Goal: Transaction & Acquisition: Purchase product/service

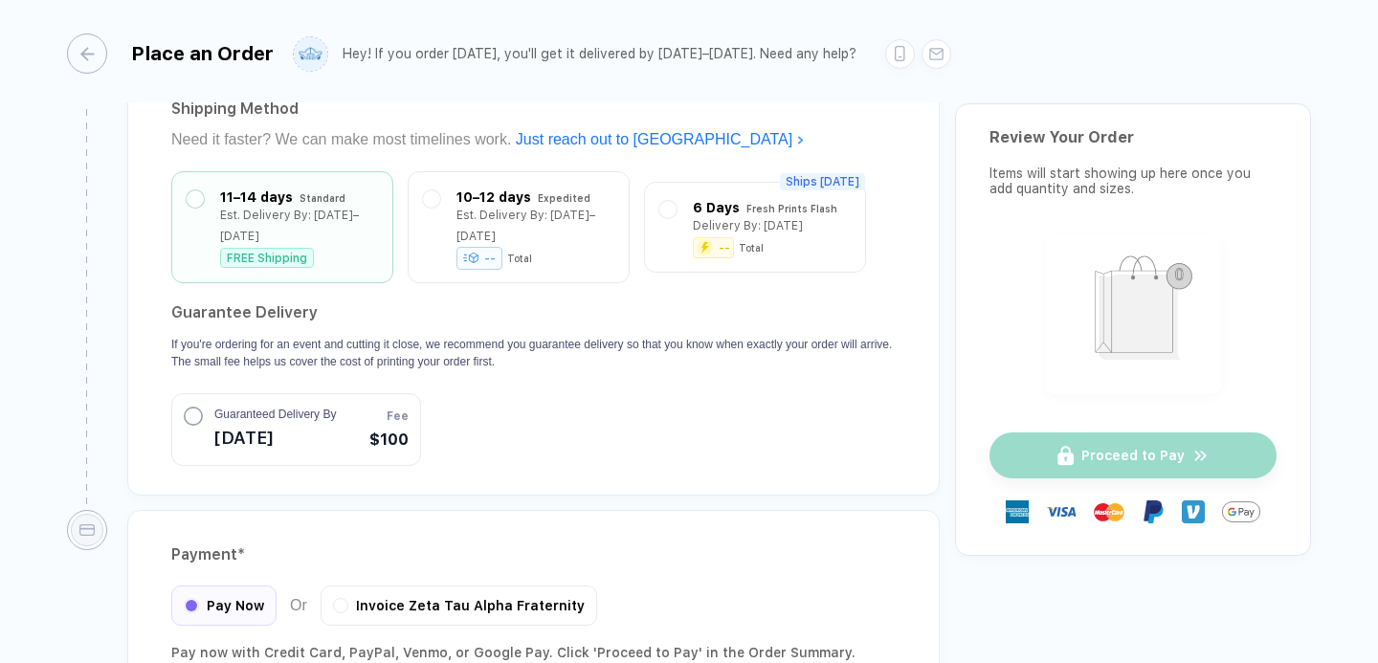
scroll to position [1685, 0]
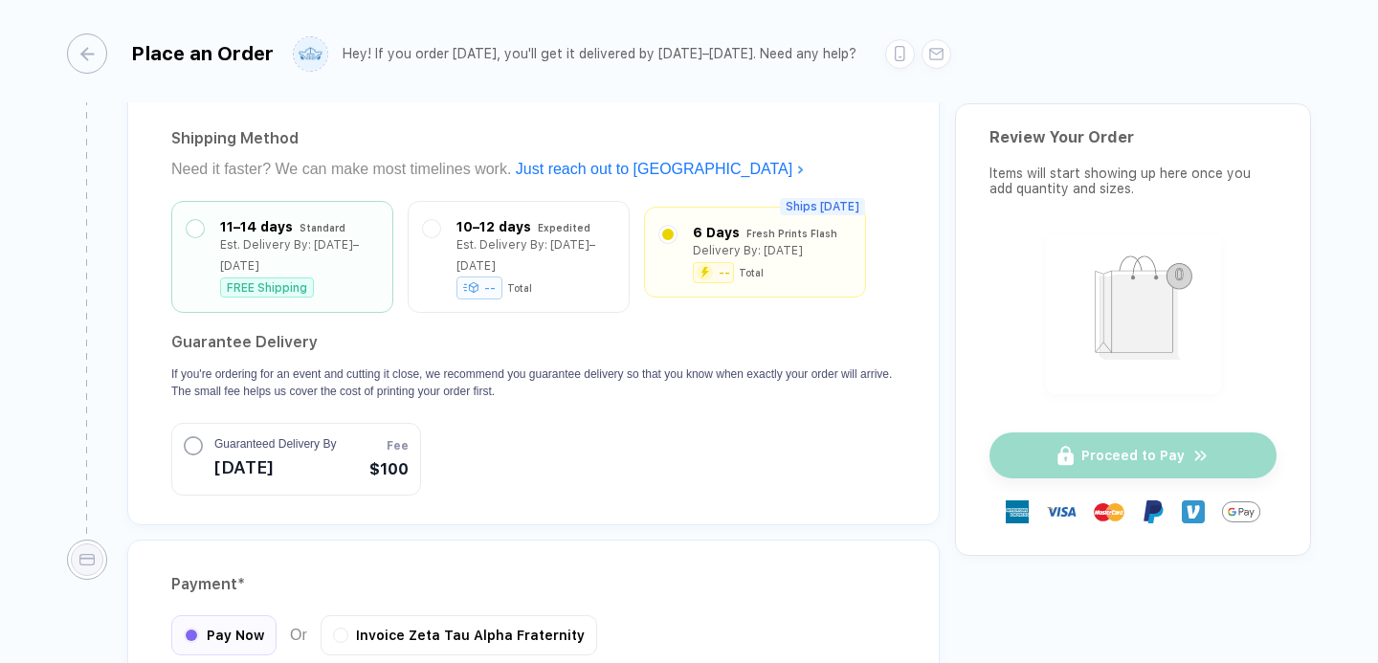
click at [672, 228] on label at bounding box center [667, 234] width 17 height 17
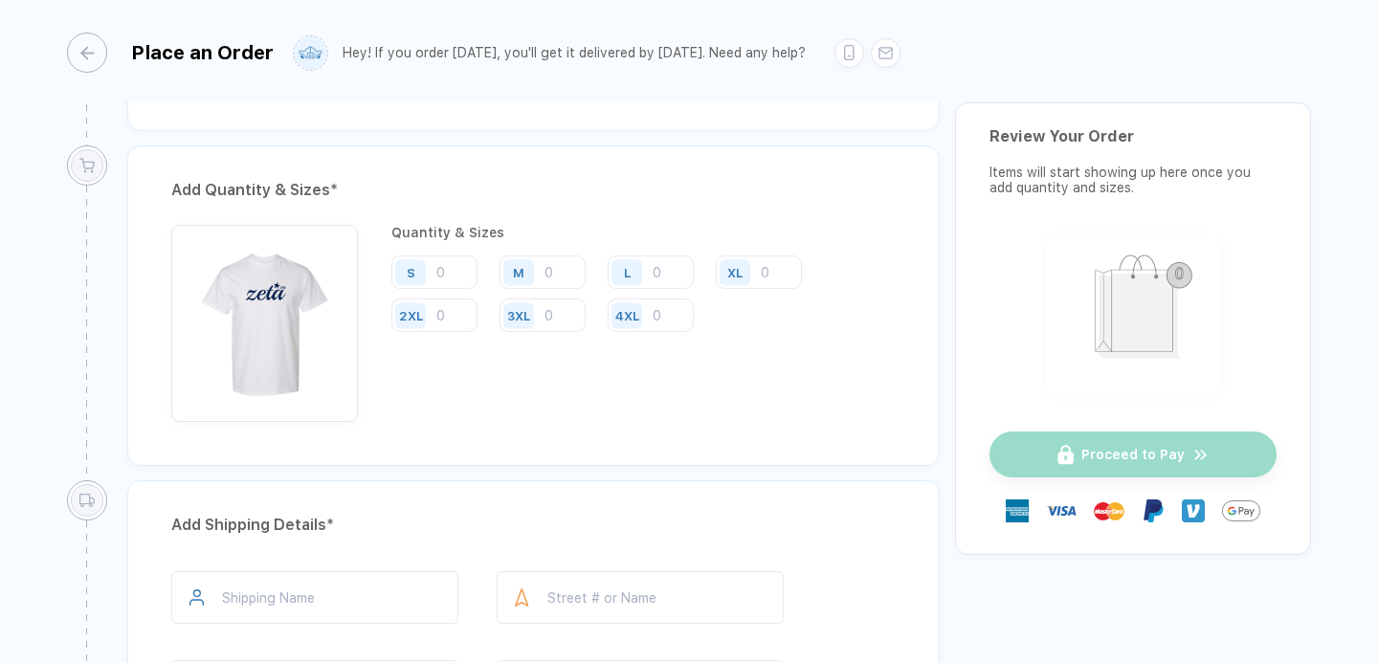
scroll to position [938, 0]
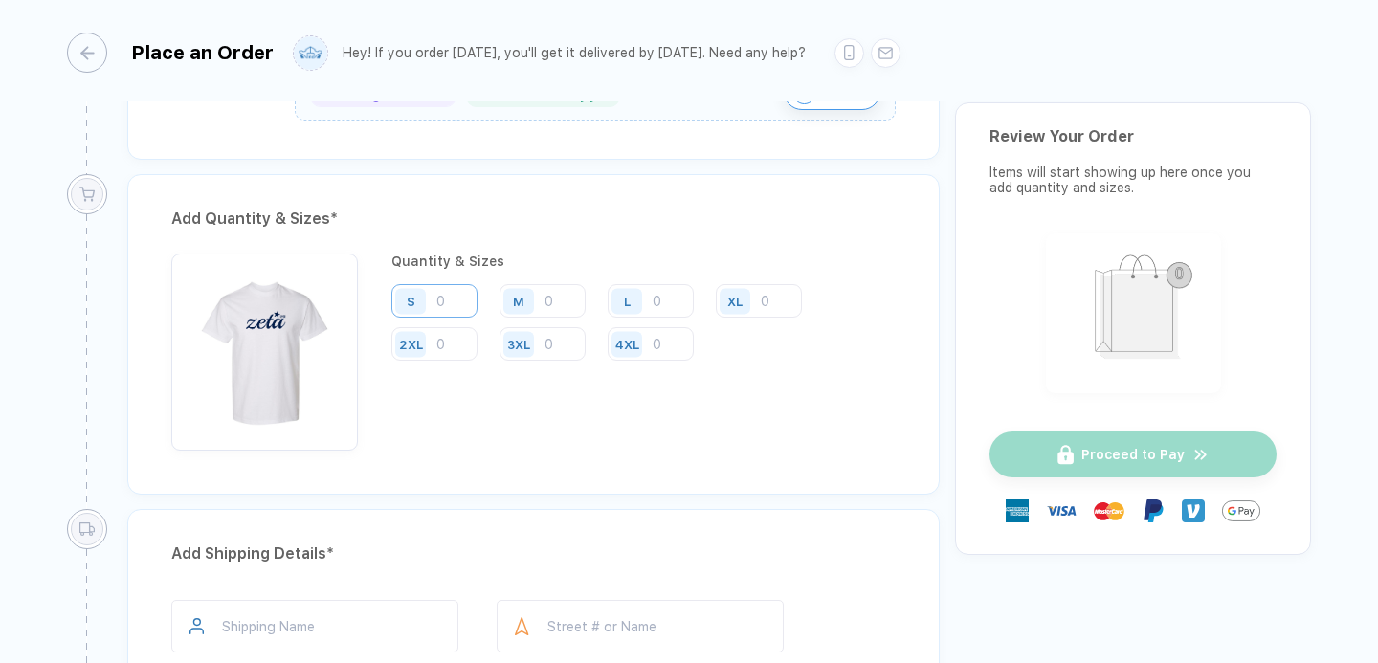
click at [458, 300] on input "number" at bounding box center [434, 300] width 86 height 33
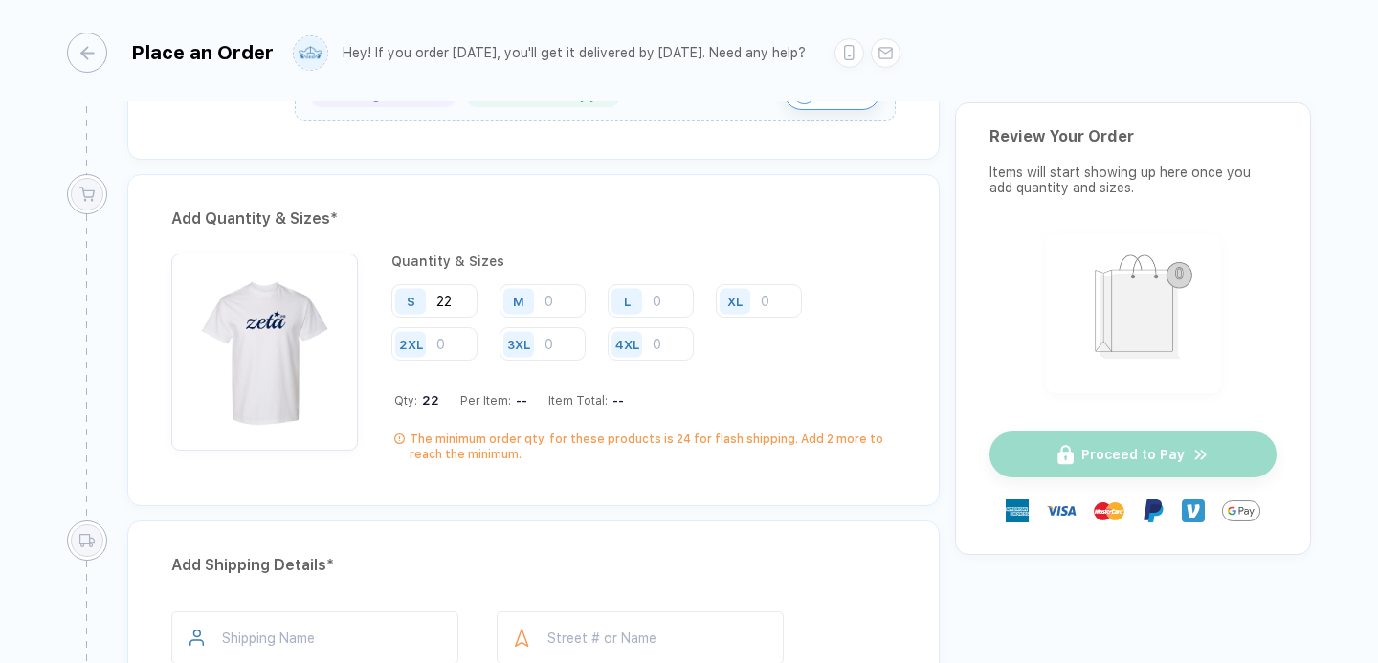
type input "22"
click at [537, 288] on div "M" at bounding box center [521, 300] width 44 height 33
click at [548, 291] on input "number" at bounding box center [542, 300] width 86 height 33
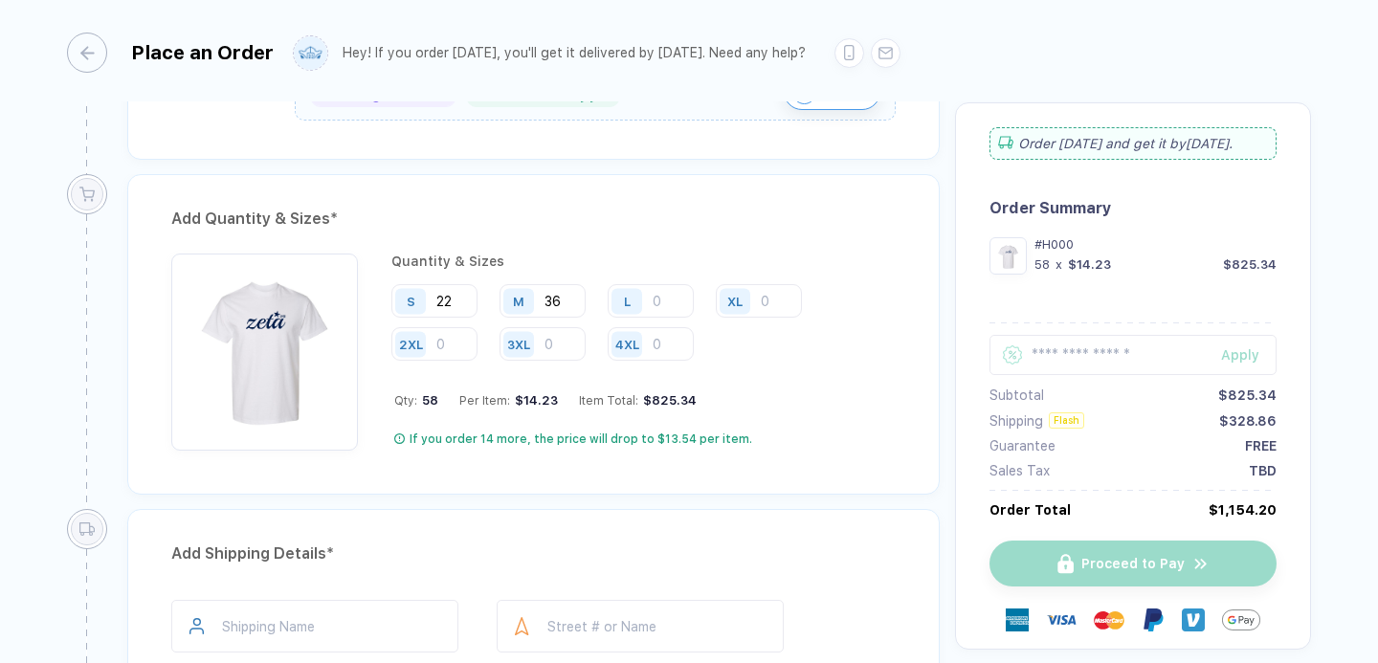
type input "36"
click at [680, 296] on input "number" at bounding box center [650, 300] width 86 height 33
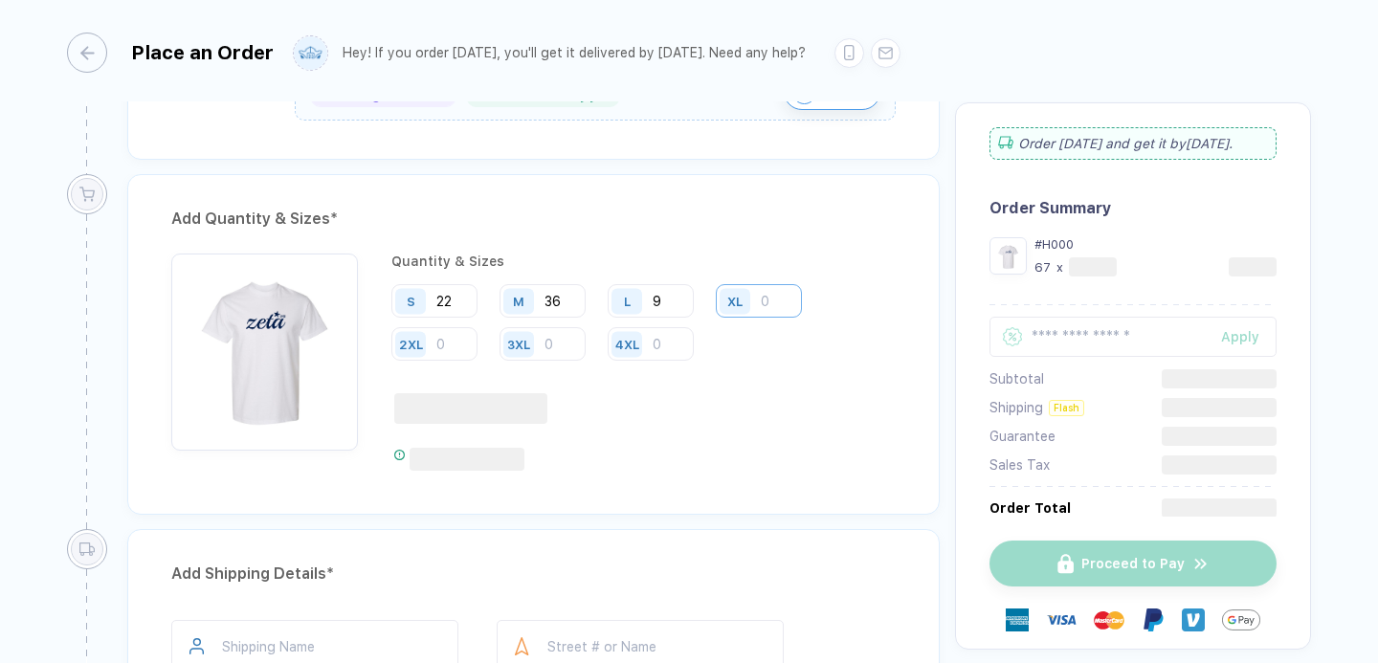
type input "9"
click at [772, 307] on input "number" at bounding box center [759, 300] width 86 height 33
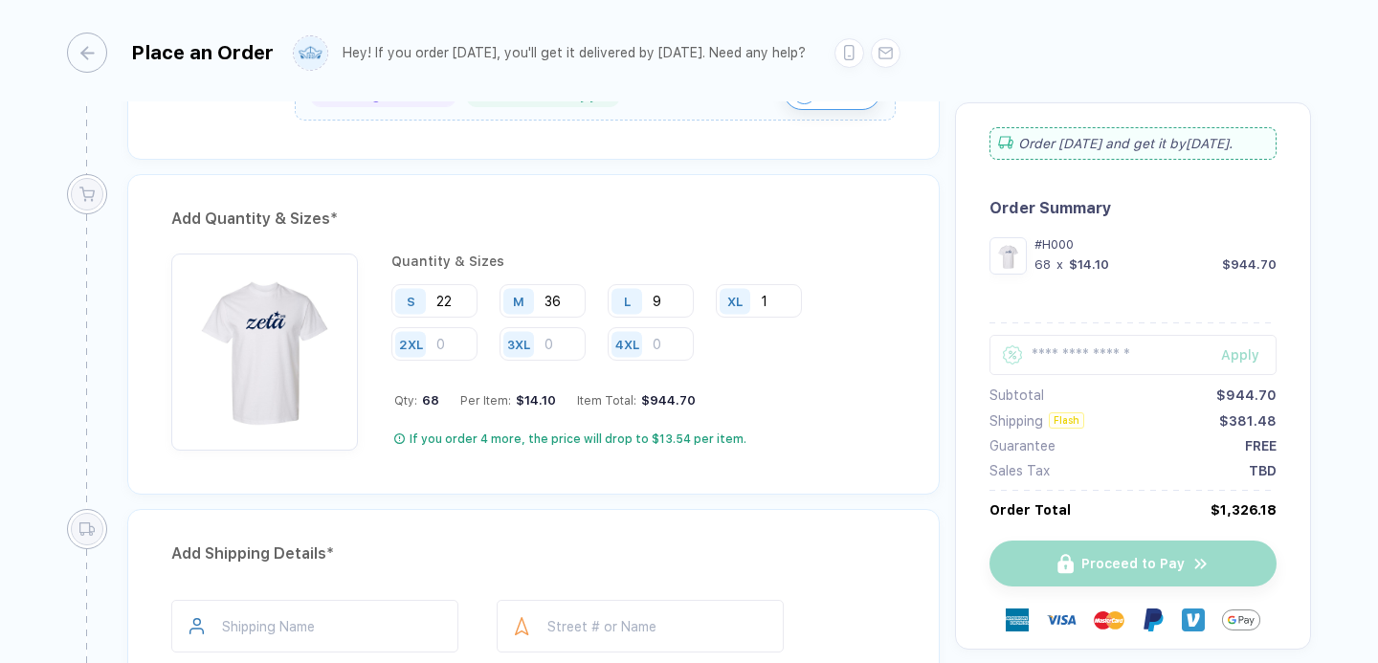
type input "1"
click at [508, 385] on div "Quantity & Sizes S 22 M 36 L 9 XL 1 2XL 3XL 4XL Qty: 68 Per Item: $14.09 Item T…" at bounding box center [643, 352] width 504 height 197
click at [469, 357] on input "number" at bounding box center [434, 343] width 86 height 33
type input "1"
click at [783, 370] on div "Quantity & Sizes S 22 M 36 L 9 XL 1 2XL 1 3XL 4XL Qty: 69 Per Item: $14.07 Item…" at bounding box center [643, 352] width 504 height 197
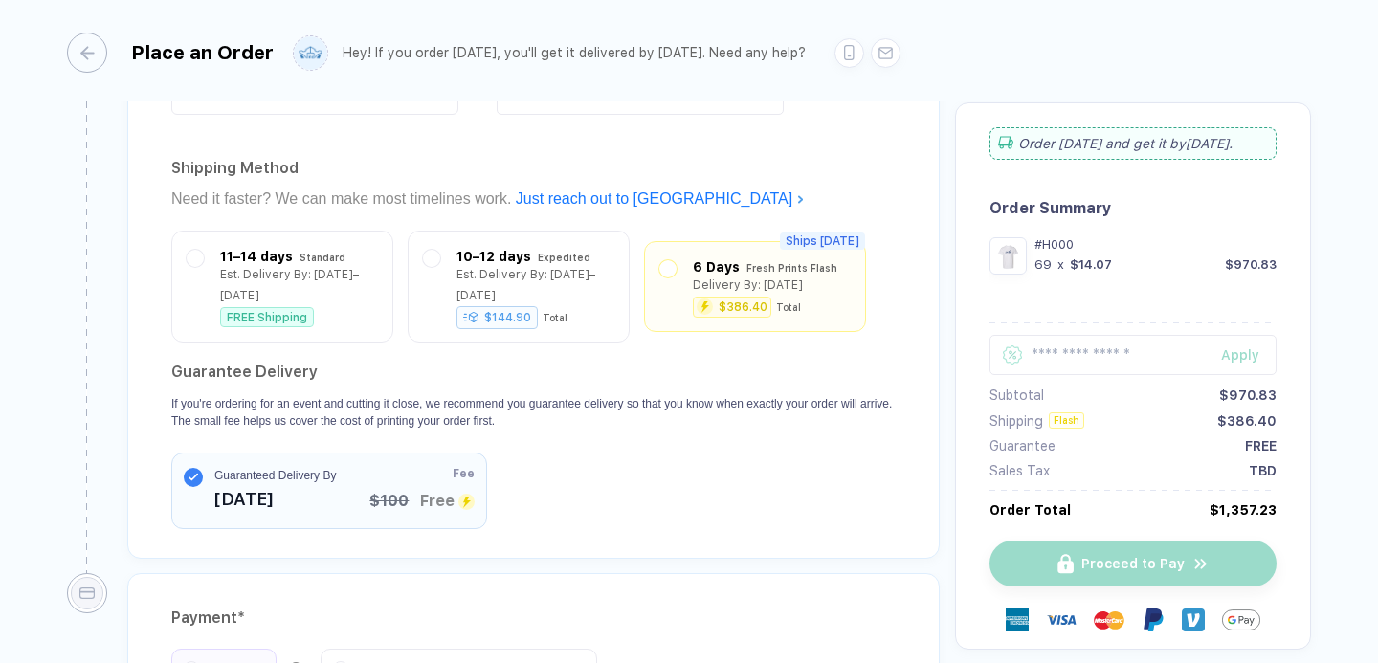
scroll to position [1649, 0]
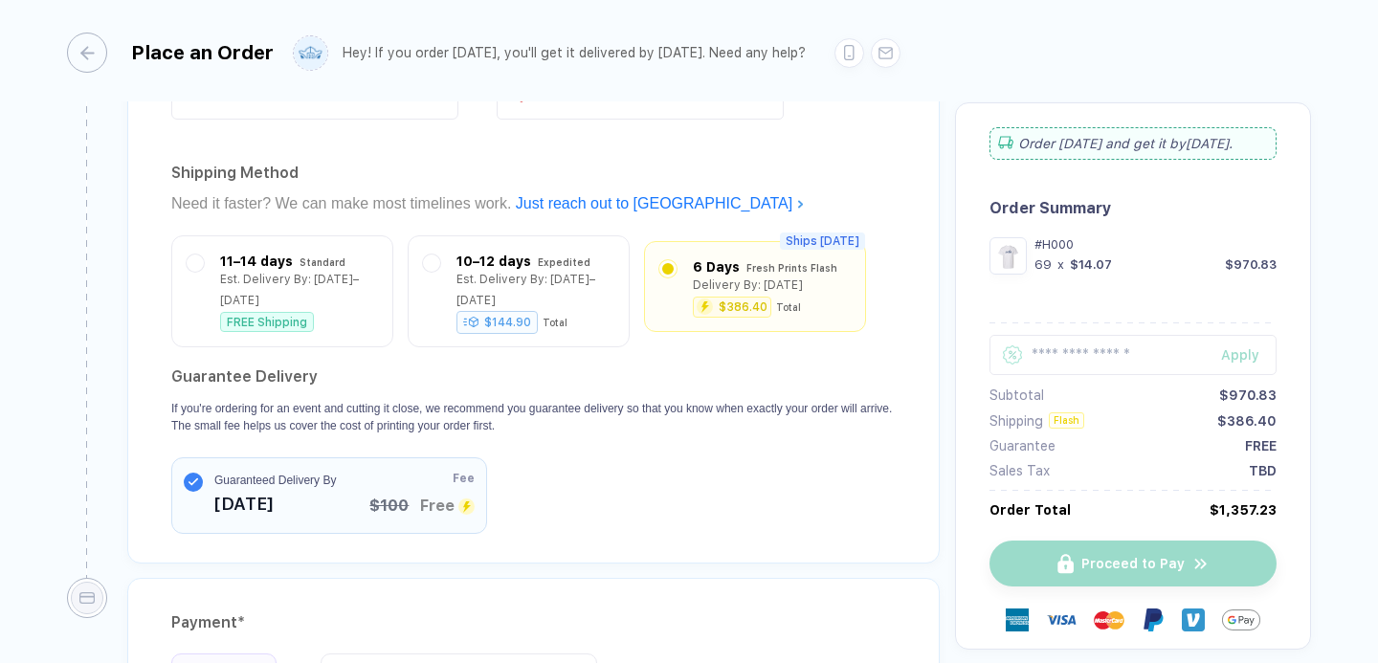
click at [673, 268] on label at bounding box center [667, 268] width 17 height 17
click at [213, 259] on div "11–14 days Standard Est. Delivery By: [DATE]–[DATE] FREE Shipping" at bounding box center [282, 286] width 191 height 81
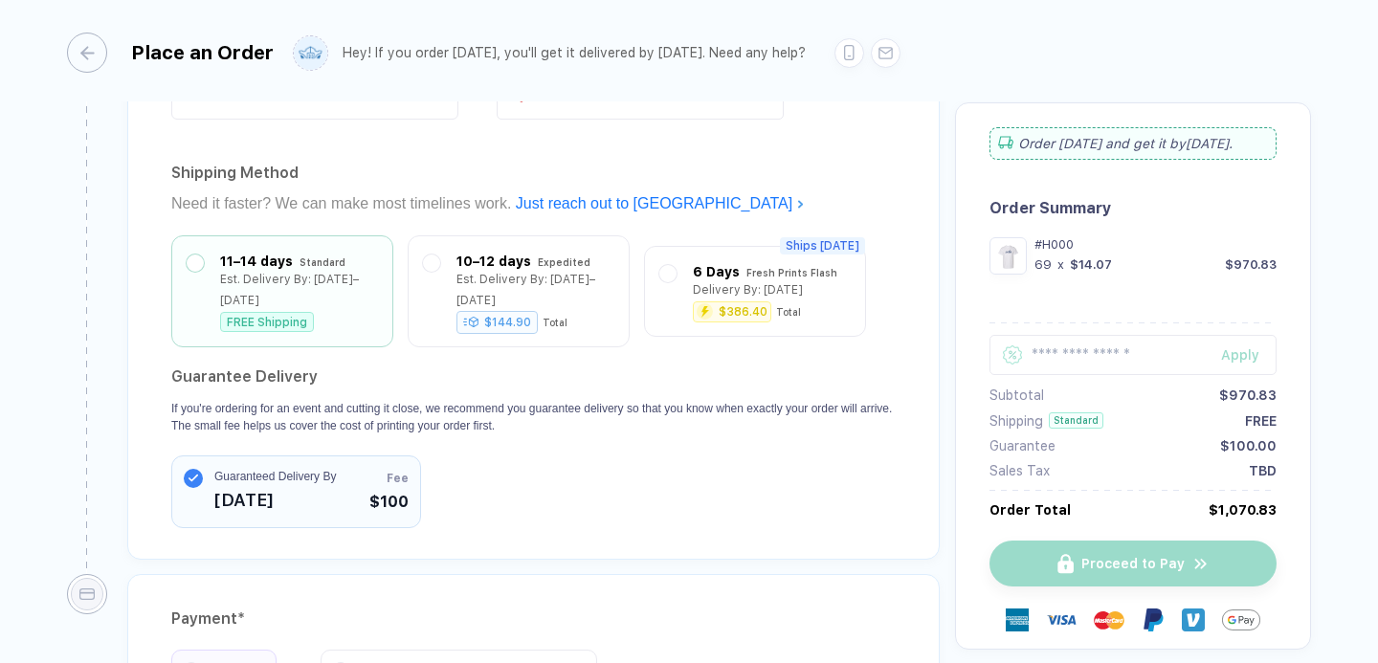
click at [207, 475] on div "Guaranteed Delivery By [DATE]" at bounding box center [260, 492] width 152 height 48
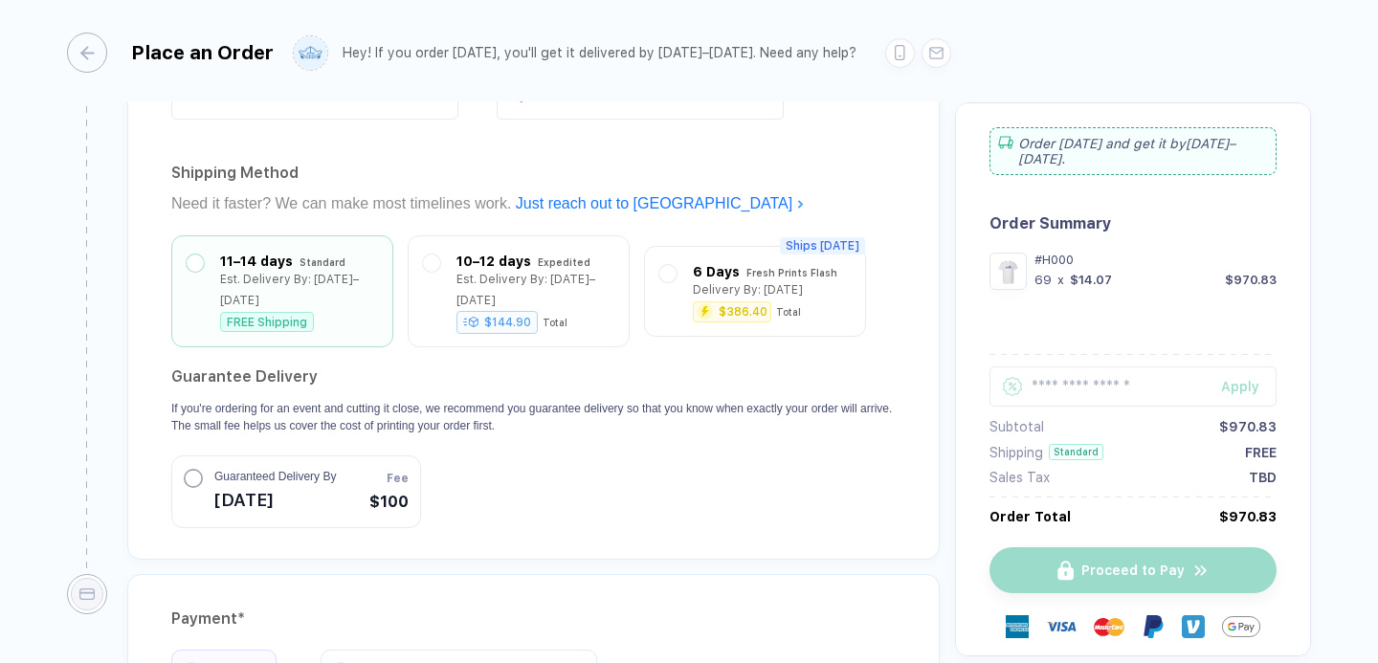
click at [207, 475] on div "Guaranteed Delivery By [DATE]" at bounding box center [260, 492] width 152 height 48
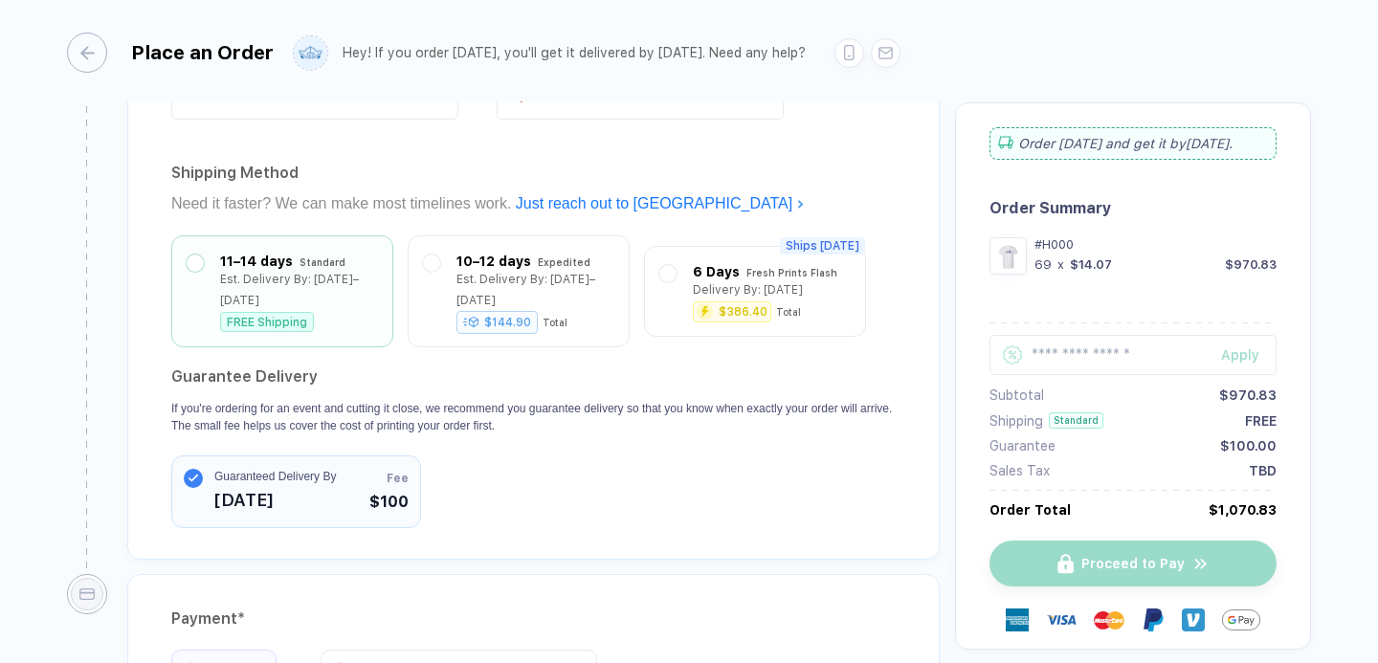
click at [207, 475] on div "Guaranteed Delivery By [DATE]" at bounding box center [260, 492] width 152 height 48
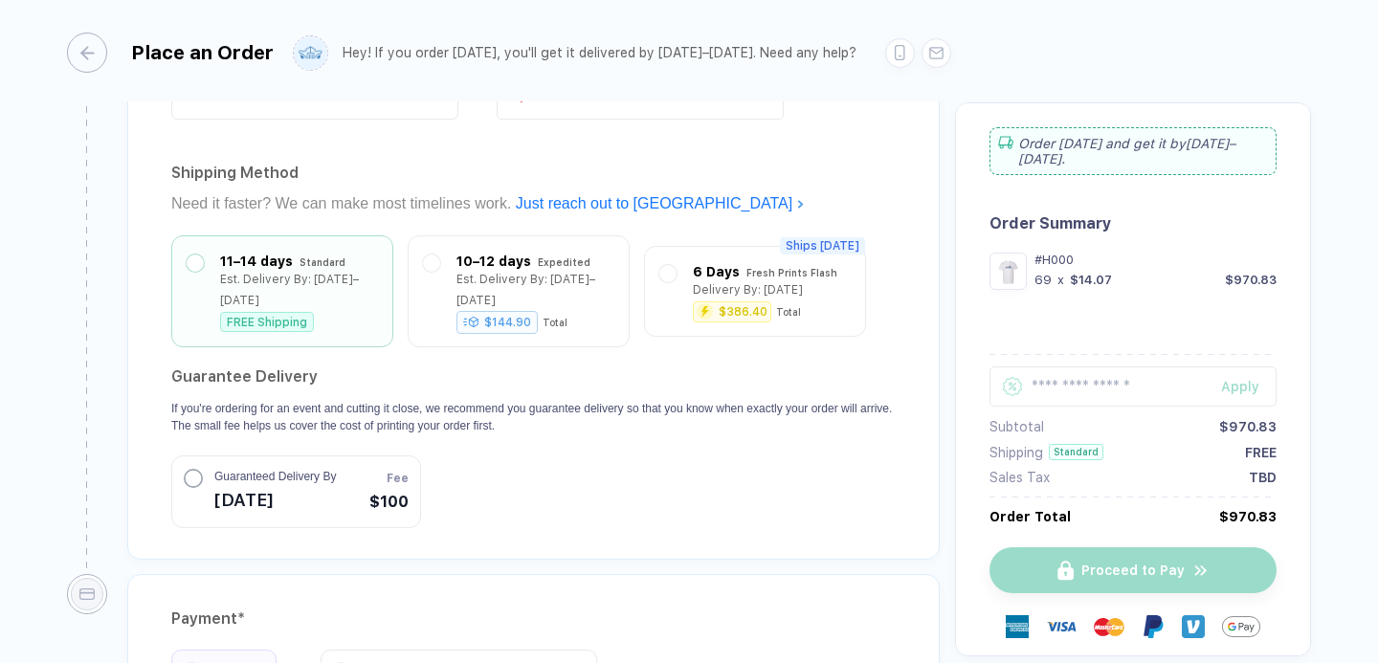
click at [207, 475] on div "Guaranteed Delivery By [DATE]" at bounding box center [260, 492] width 152 height 48
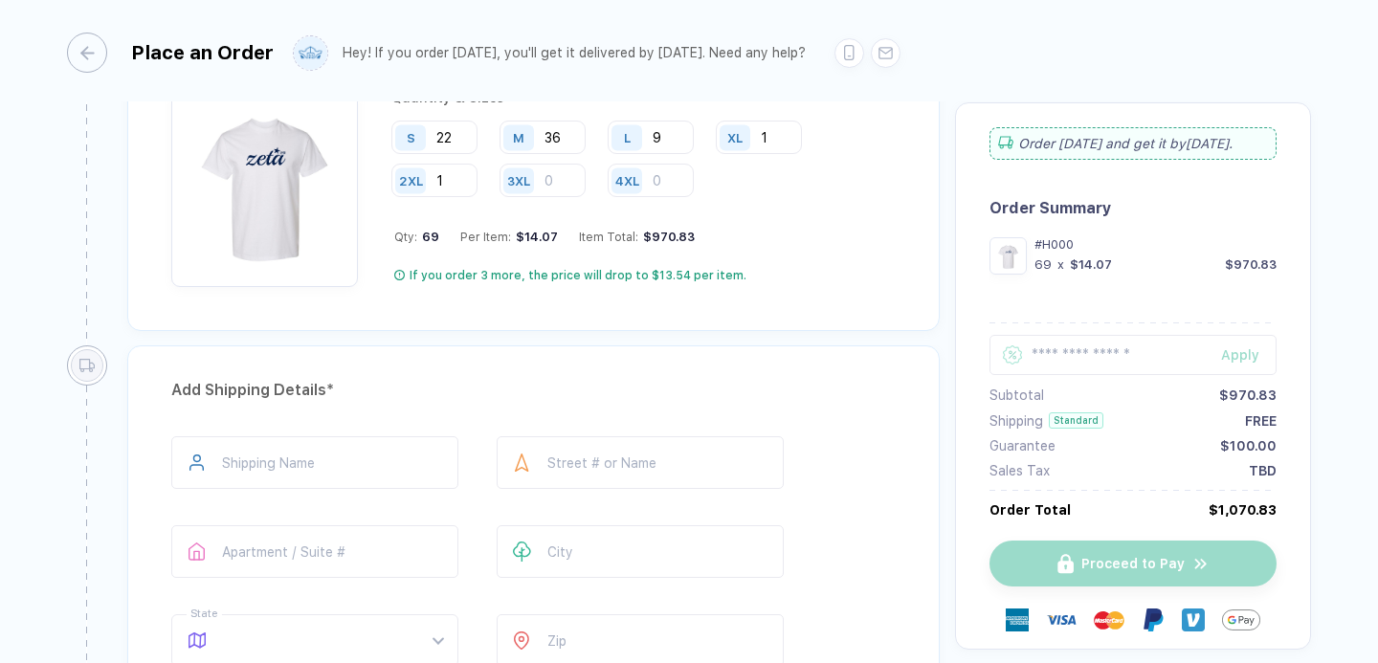
scroll to position [1105, 0]
click at [387, 440] on input "text" at bounding box center [314, 459] width 287 height 53
type input "**********"
click at [654, 468] on input "text" at bounding box center [639, 459] width 287 height 53
type input "**********"
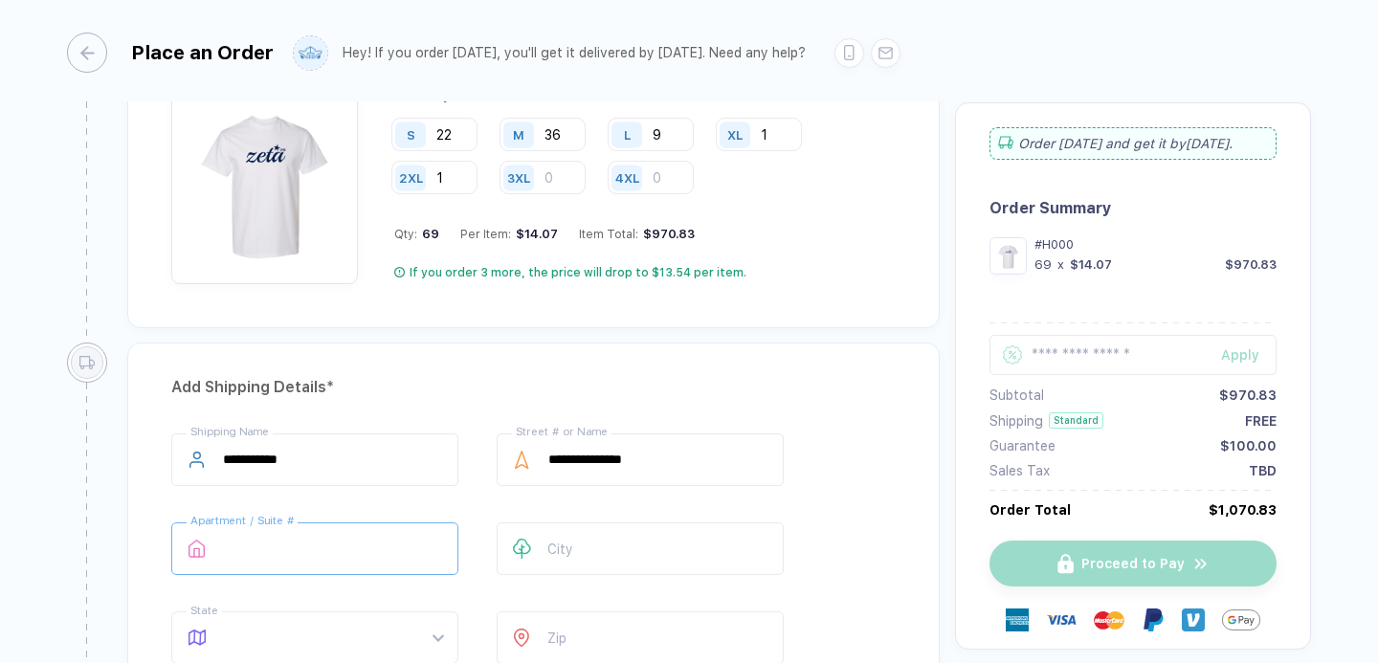
click at [376, 542] on input "text" at bounding box center [314, 548] width 287 height 53
type input "*******"
click at [507, 576] on div "City" at bounding box center [639, 552] width 287 height 60
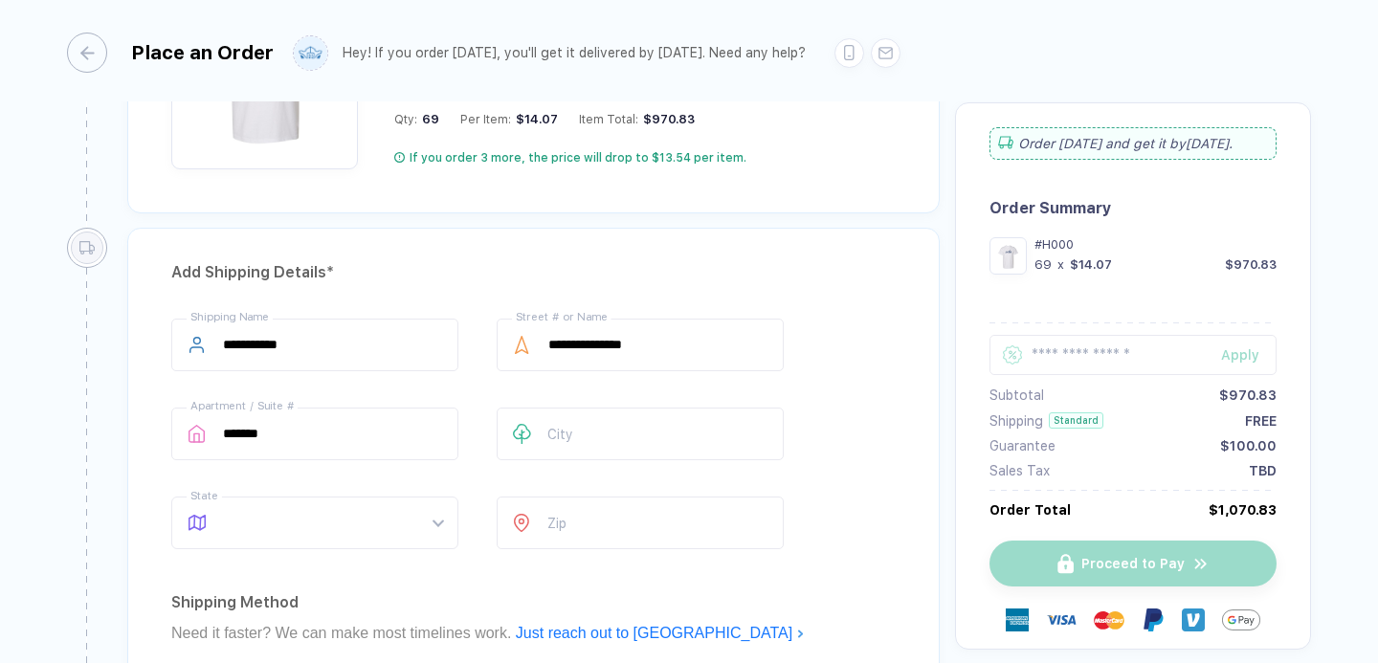
scroll to position [1231, 0]
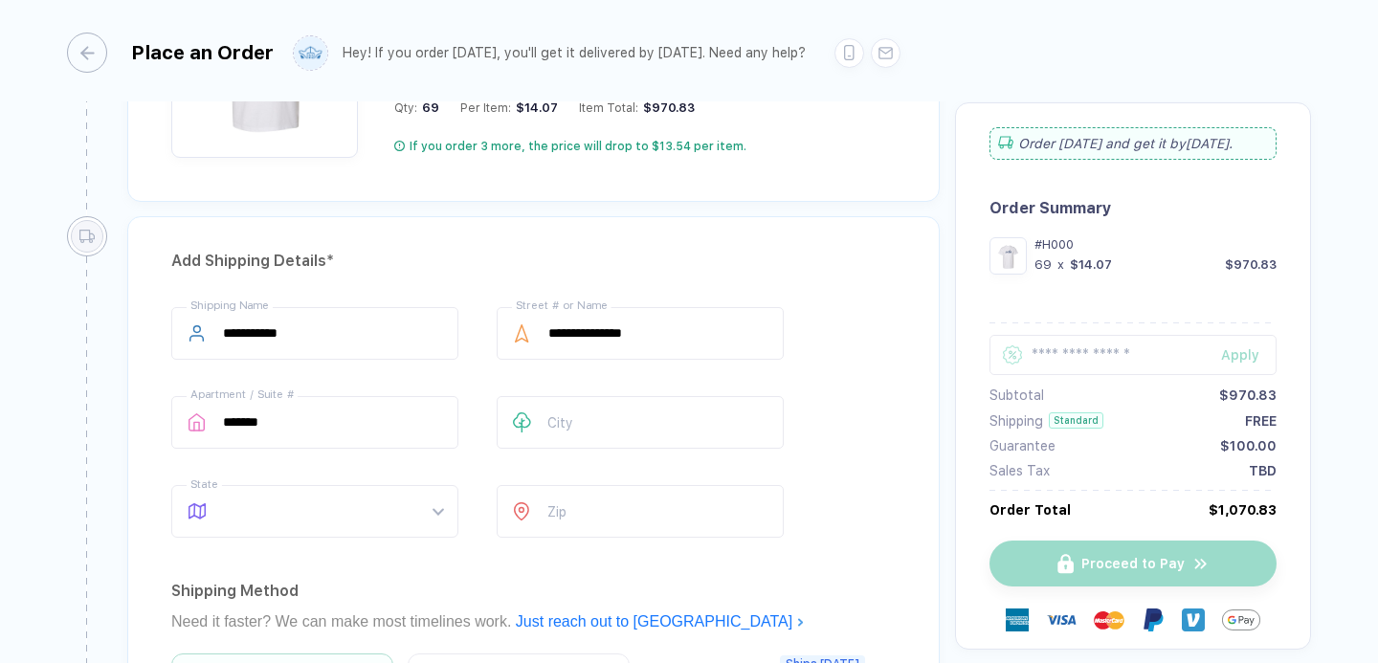
click at [594, 446] on div "City" at bounding box center [639, 426] width 287 height 60
click at [594, 430] on input "text" at bounding box center [639, 422] width 287 height 53
type input "*"
type input "**********"
click at [419, 459] on div "**********" at bounding box center [533, 426] width 724 height 238
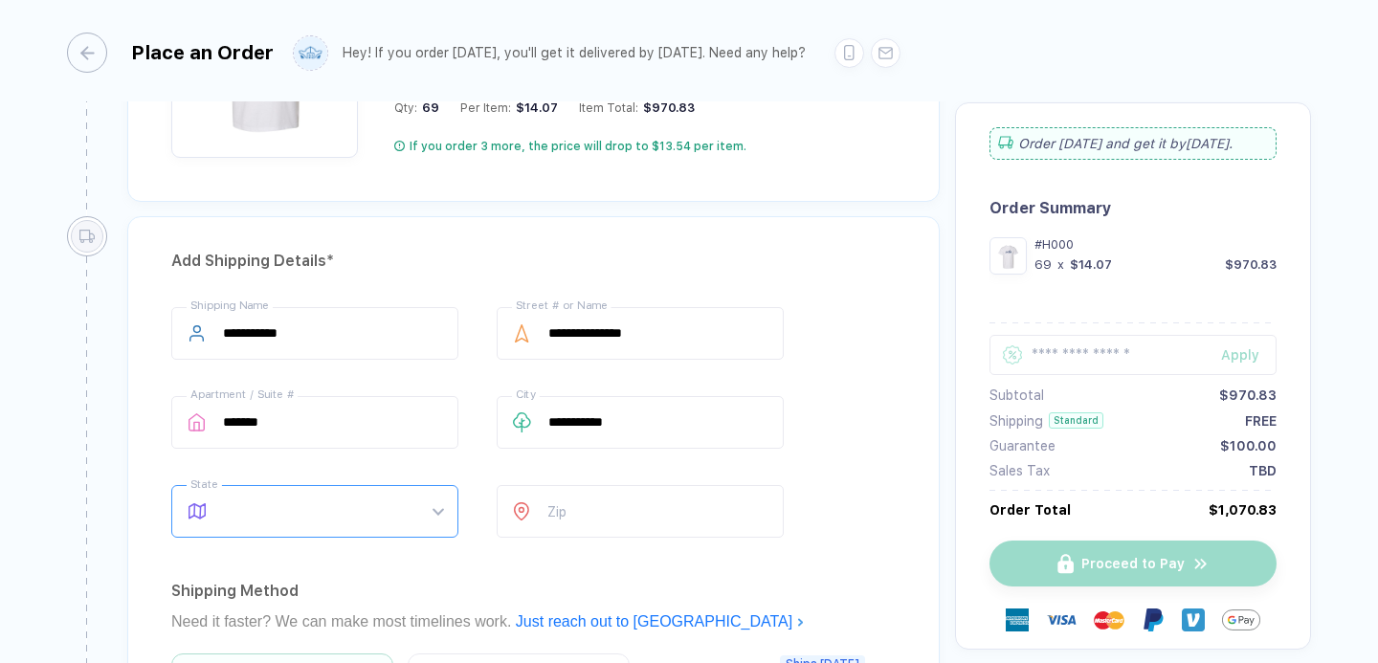
click at [330, 513] on span at bounding box center [333, 511] width 220 height 51
type input "**"
click at [598, 534] on div "Zip" at bounding box center [639, 515] width 287 height 60
click at [598, 503] on input "number" at bounding box center [639, 511] width 287 height 53
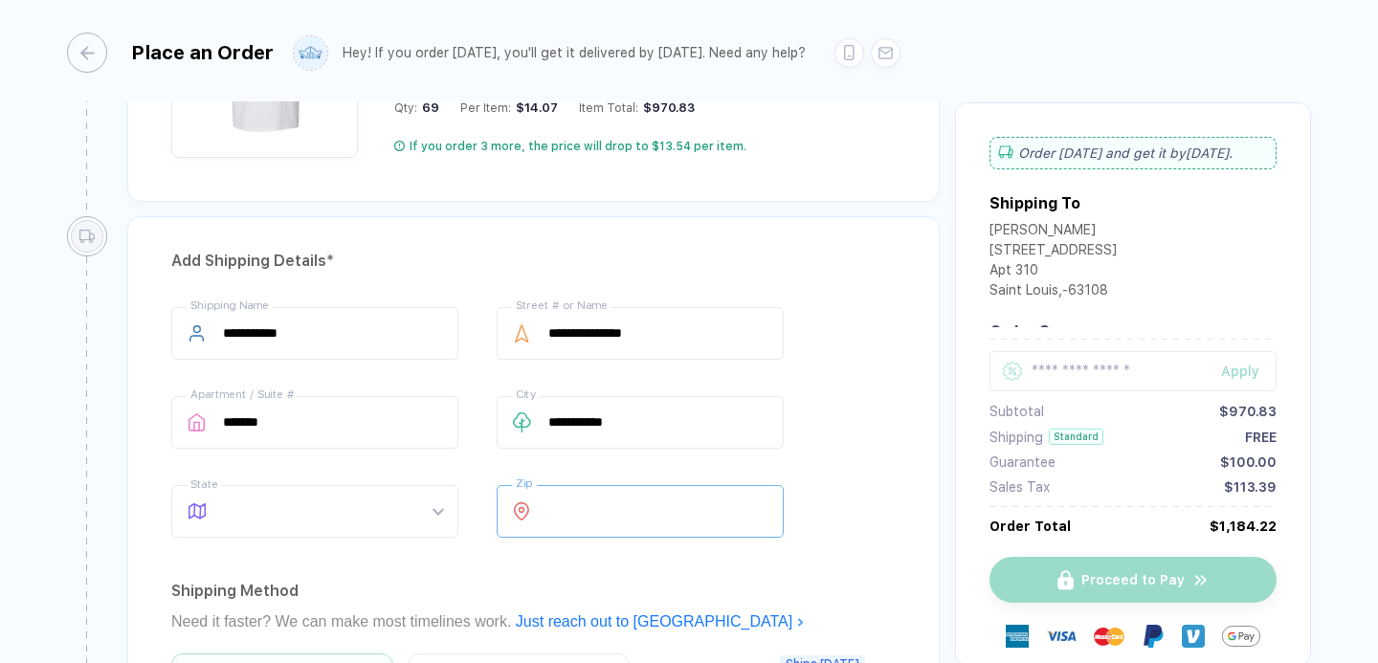
type input "*****"
click at [650, 554] on div "**********" at bounding box center [533, 596] width 812 height 761
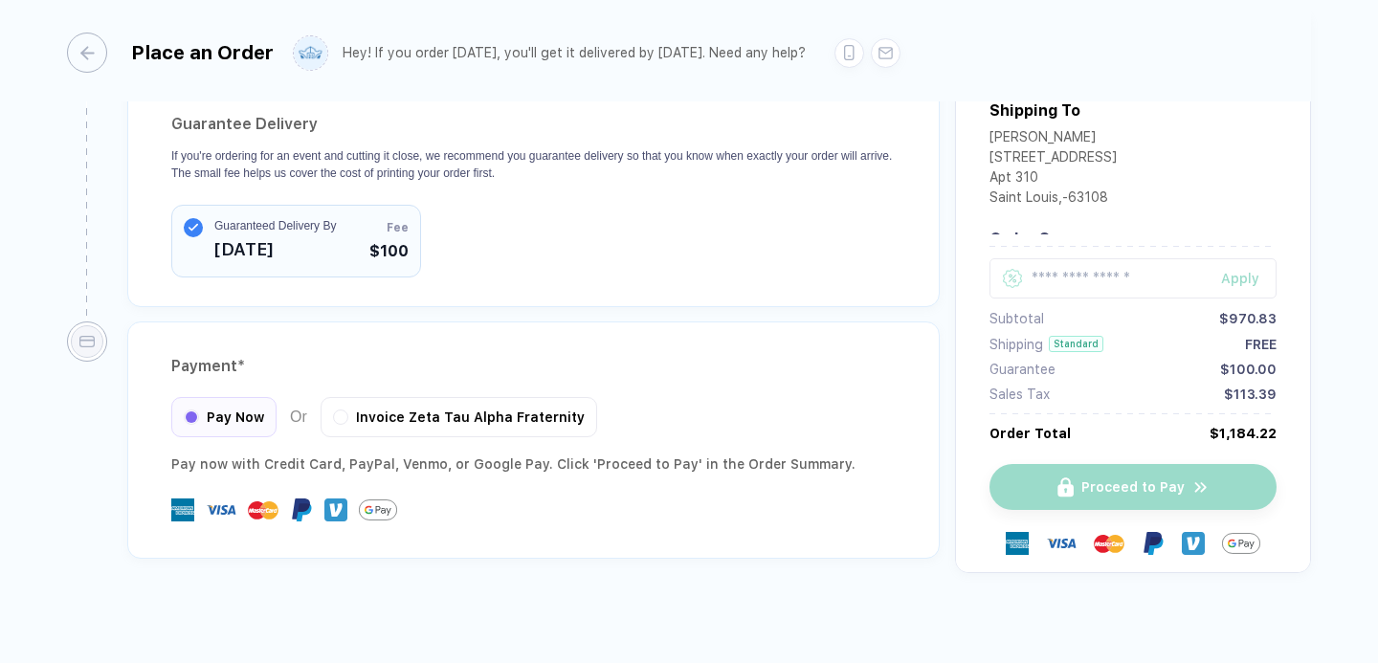
scroll to position [1912, 0]
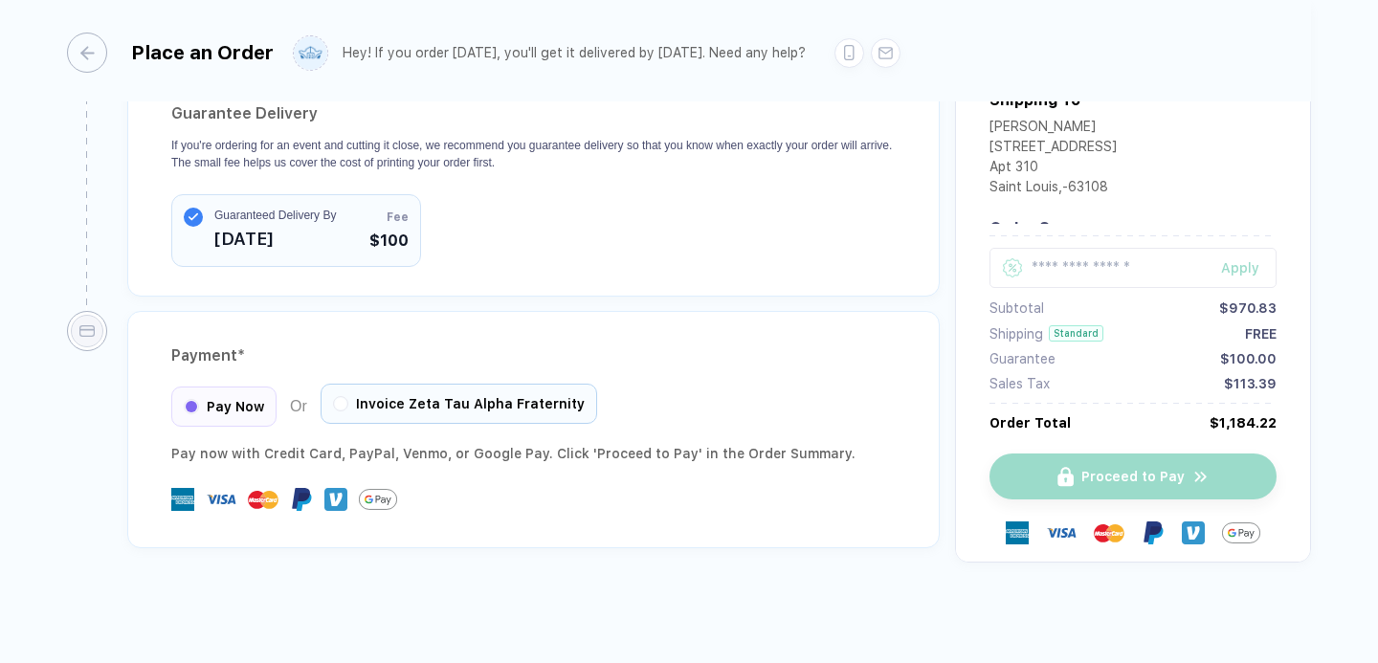
click at [390, 417] on div "Invoice Zeta Tau Alpha Fraternity" at bounding box center [458, 404] width 276 height 40
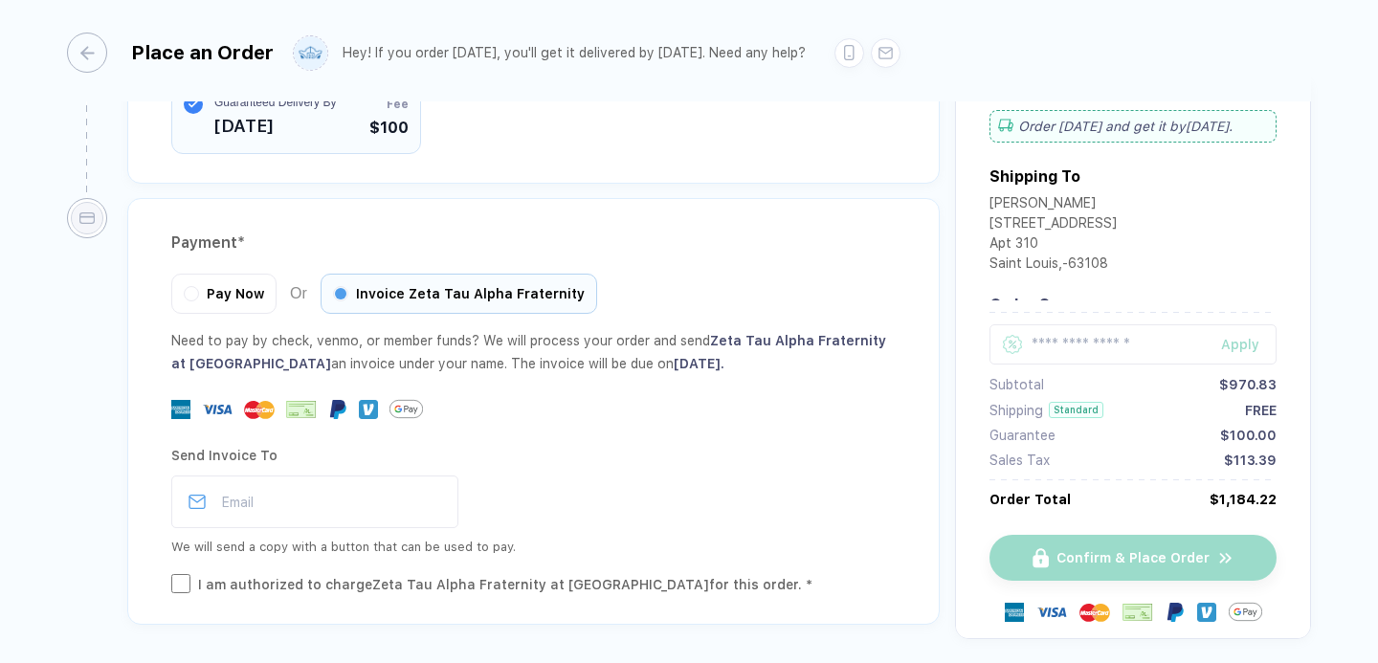
scroll to position [2102, 0]
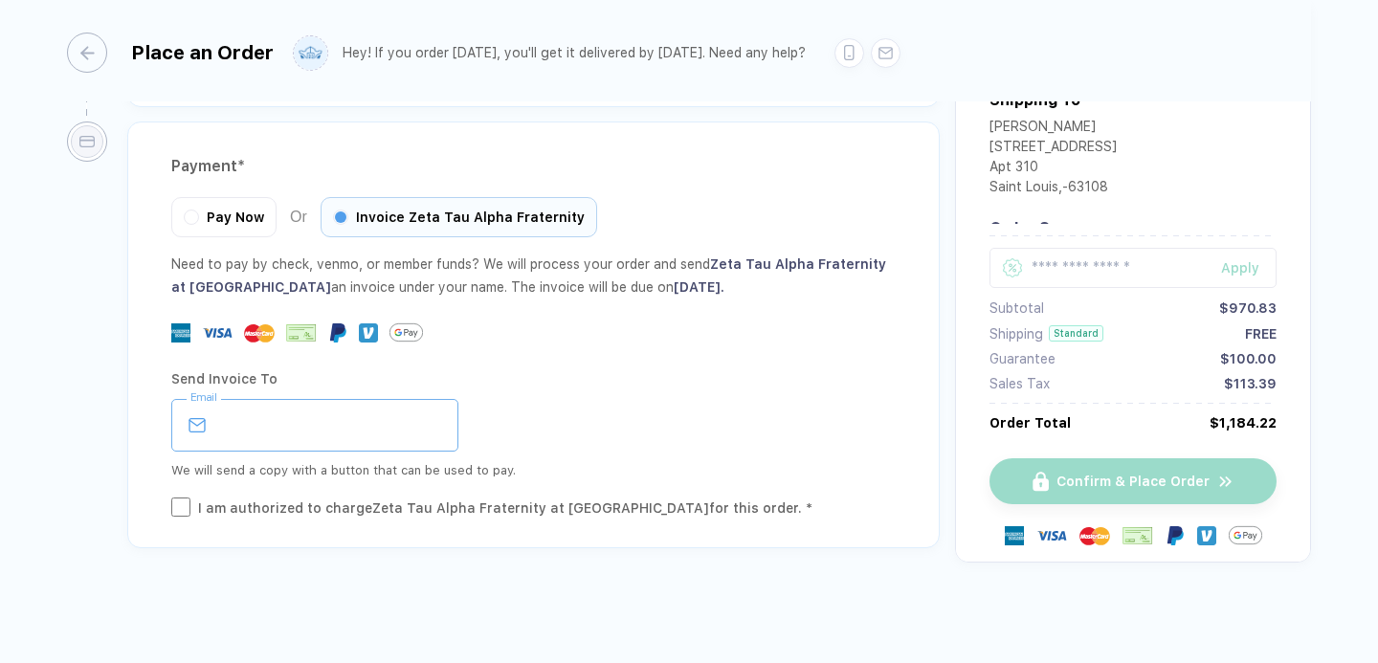
click at [255, 424] on input "email" at bounding box center [314, 425] width 287 height 53
paste input "**********"
type input "**********"
click at [550, 379] on div "Send Invoice To" at bounding box center [533, 379] width 724 height 31
click at [443, 510] on div "I am authorized to charge Zeta Tau Alpha Fraternity at [GEOGRAPHIC_DATA] for th…" at bounding box center [505, 507] width 614 height 21
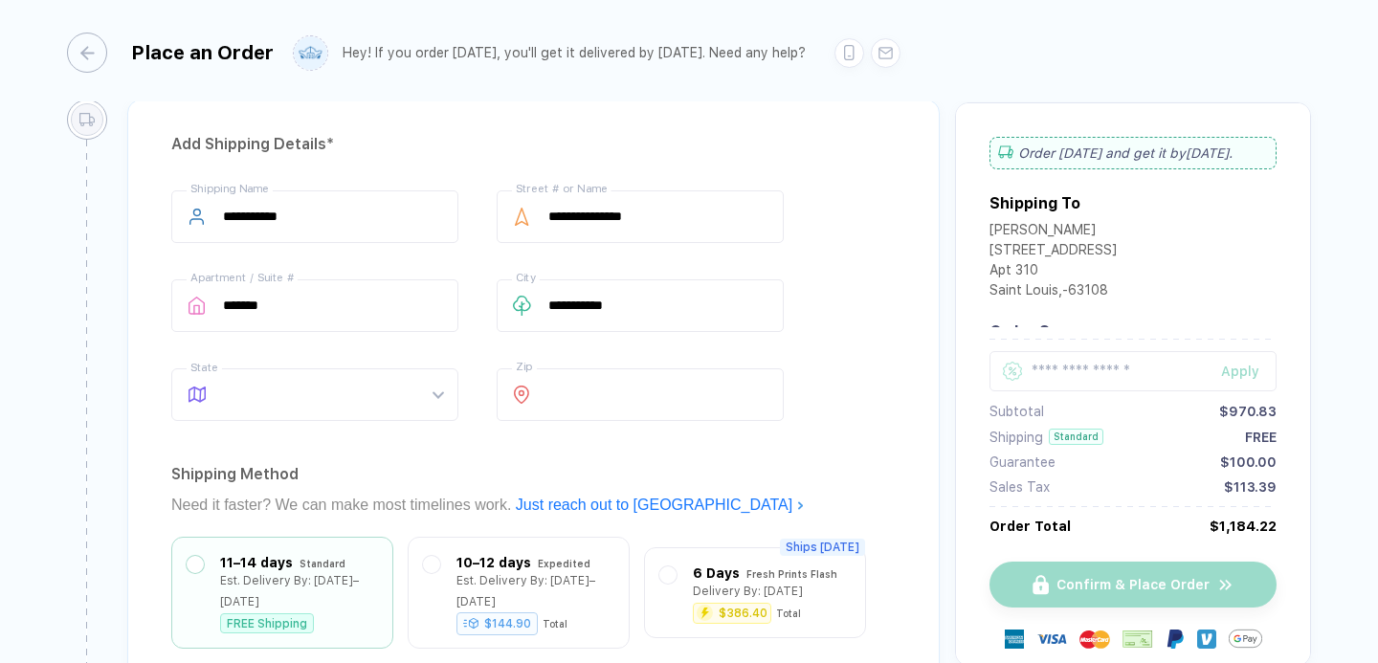
scroll to position [1269, 0]
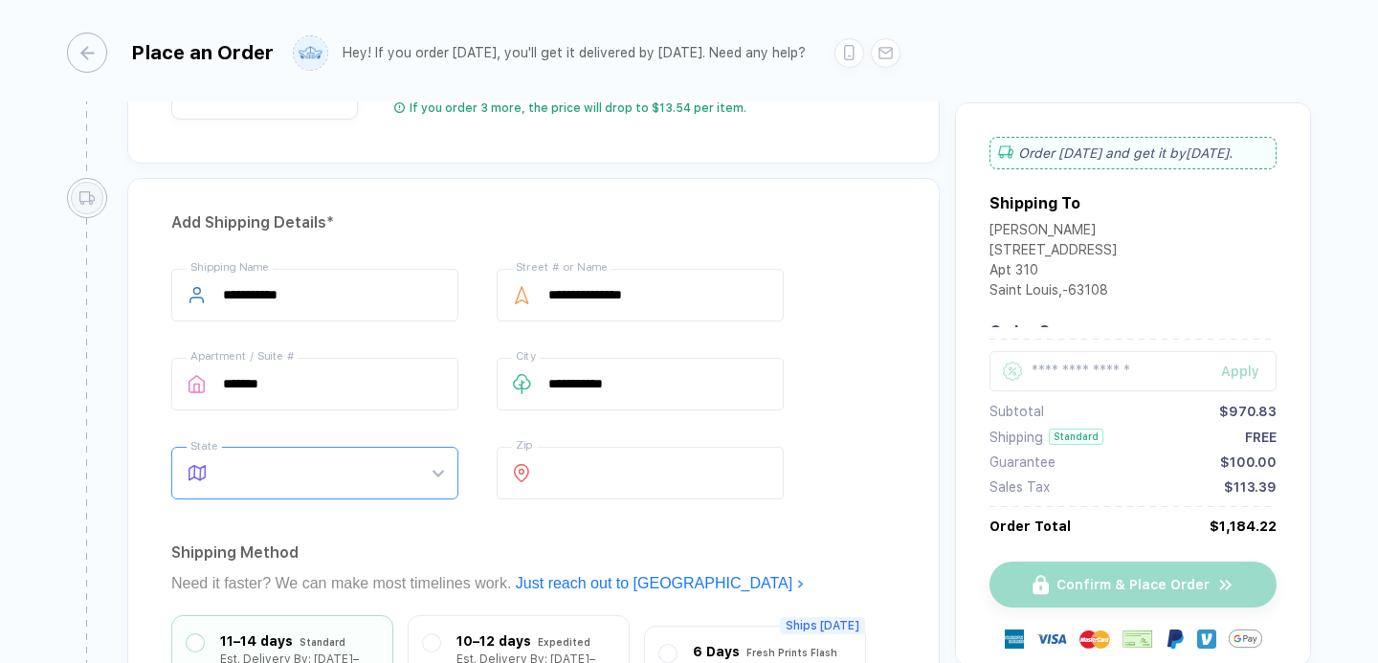
click at [349, 465] on span at bounding box center [333, 473] width 220 height 51
type input "**"
click at [406, 528] on div "**********" at bounding box center [533, 558] width 812 height 761
click at [365, 482] on span at bounding box center [333, 473] width 220 height 51
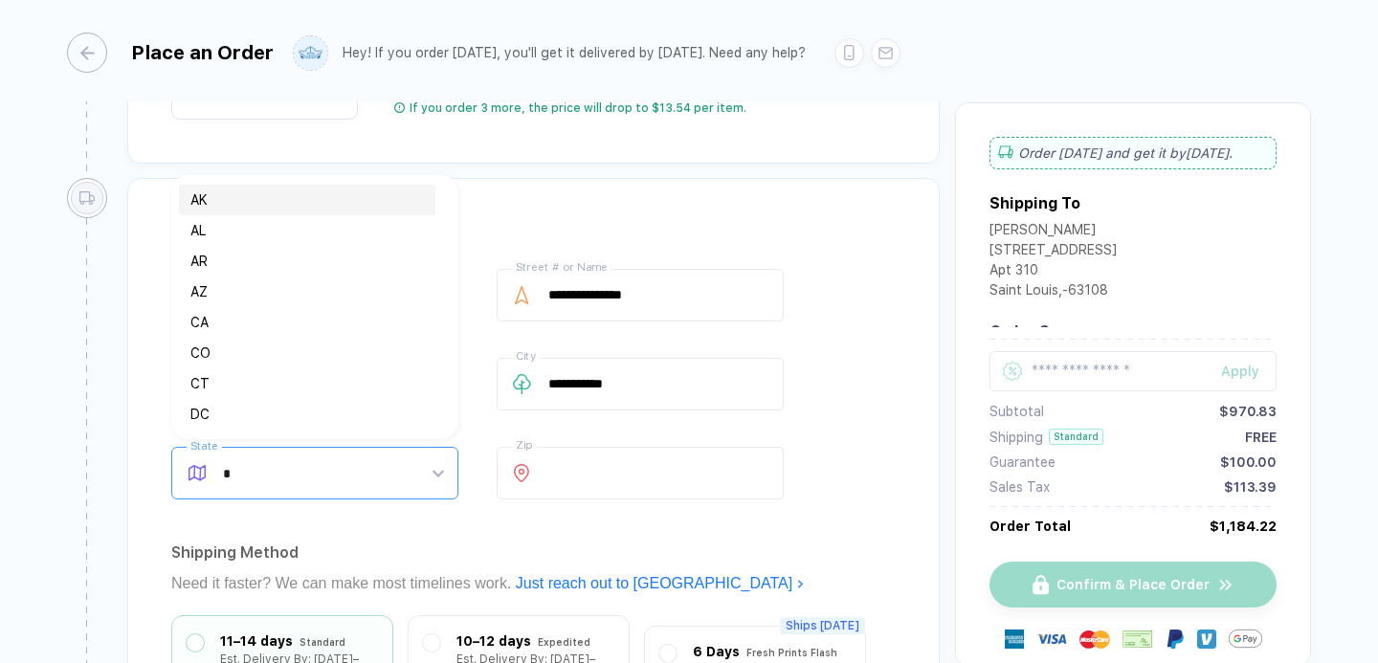
type input "**"
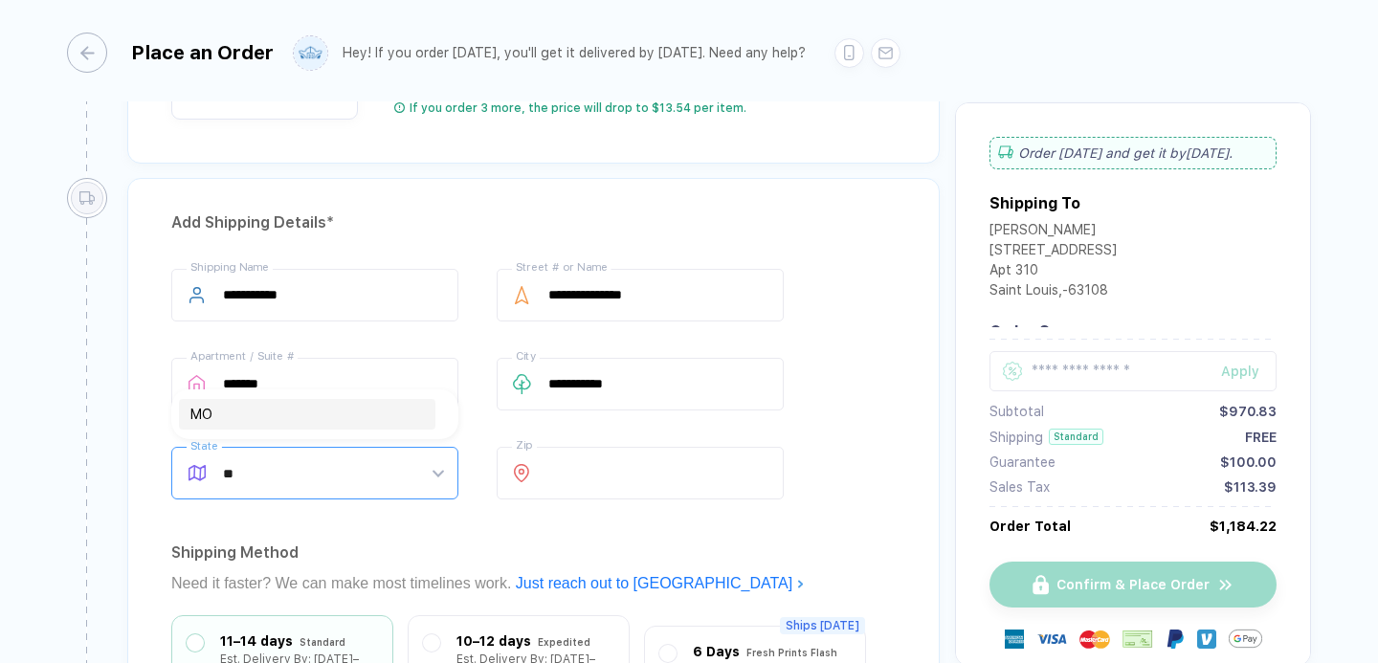
click at [319, 418] on div "MO" at bounding box center [306, 414] width 233 height 21
click at [404, 511] on div "**********" at bounding box center [533, 558] width 812 height 761
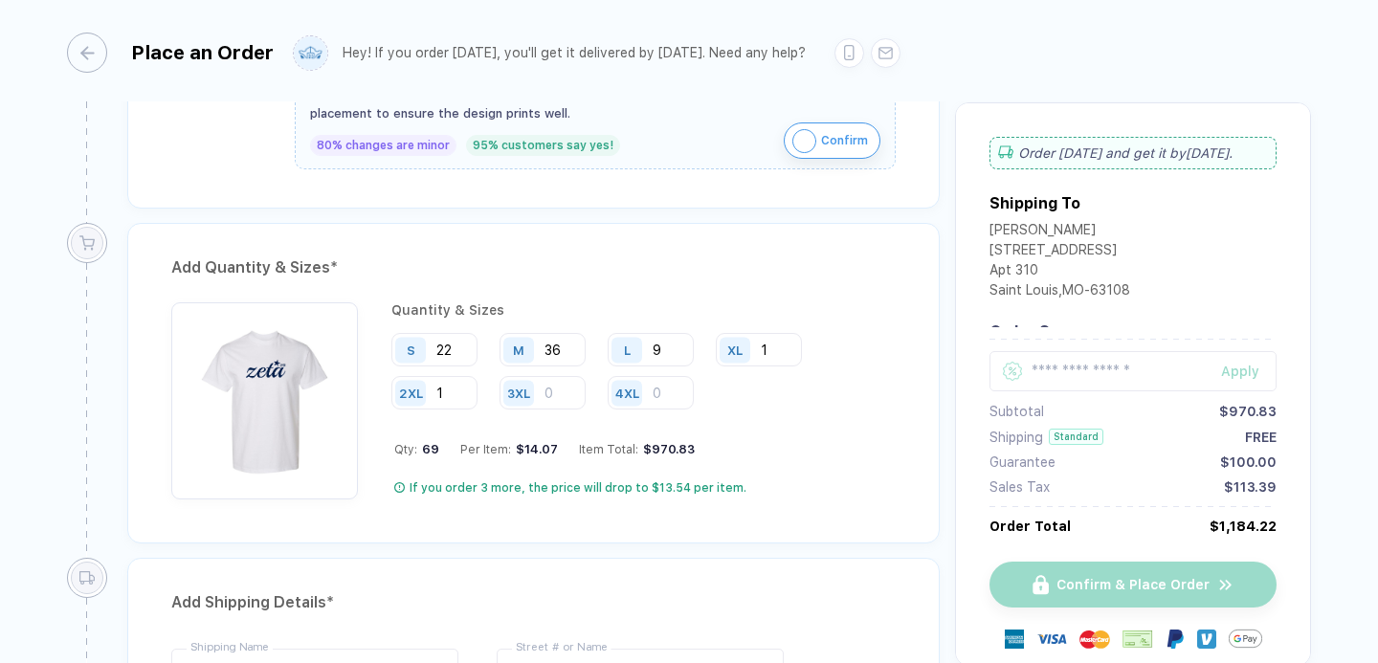
scroll to position [859, 0]
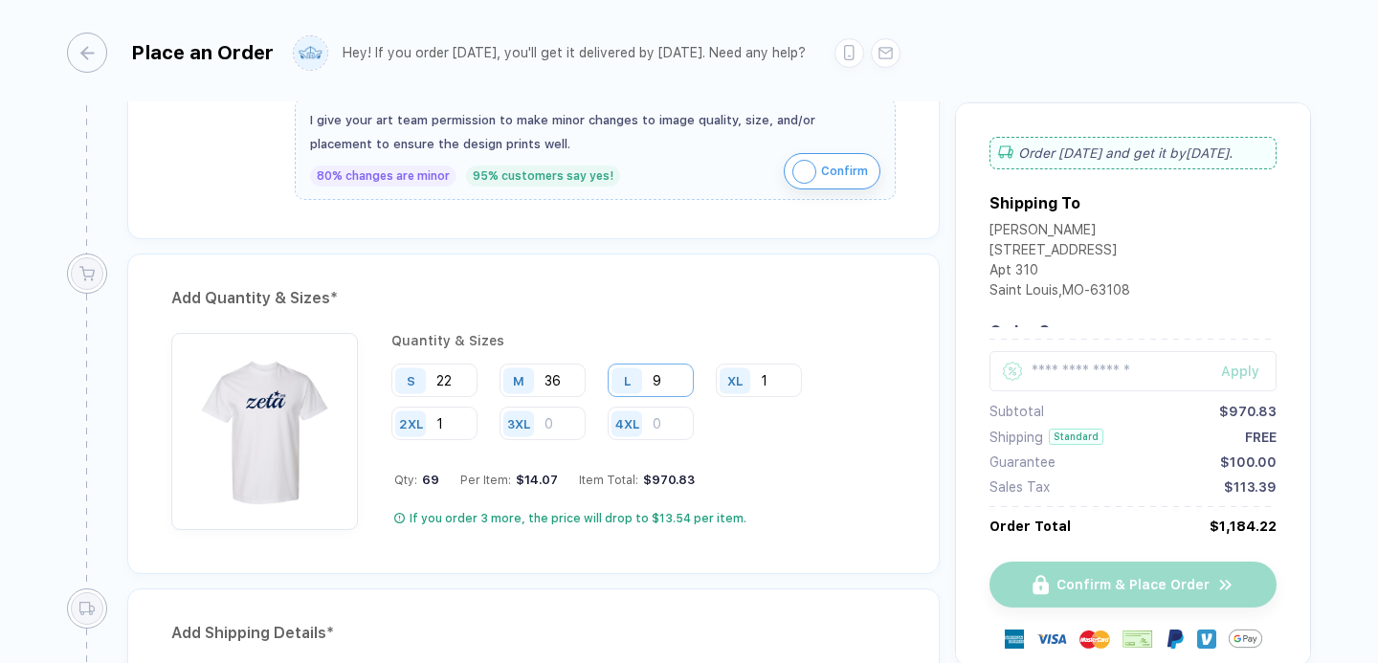
click at [682, 366] on input "9" at bounding box center [650, 380] width 86 height 33
type input "10"
click at [815, 419] on div "S 22 M 36 L 10 XL 1 2XL 1 3XL 4XL" at bounding box center [643, 403] width 504 height 78
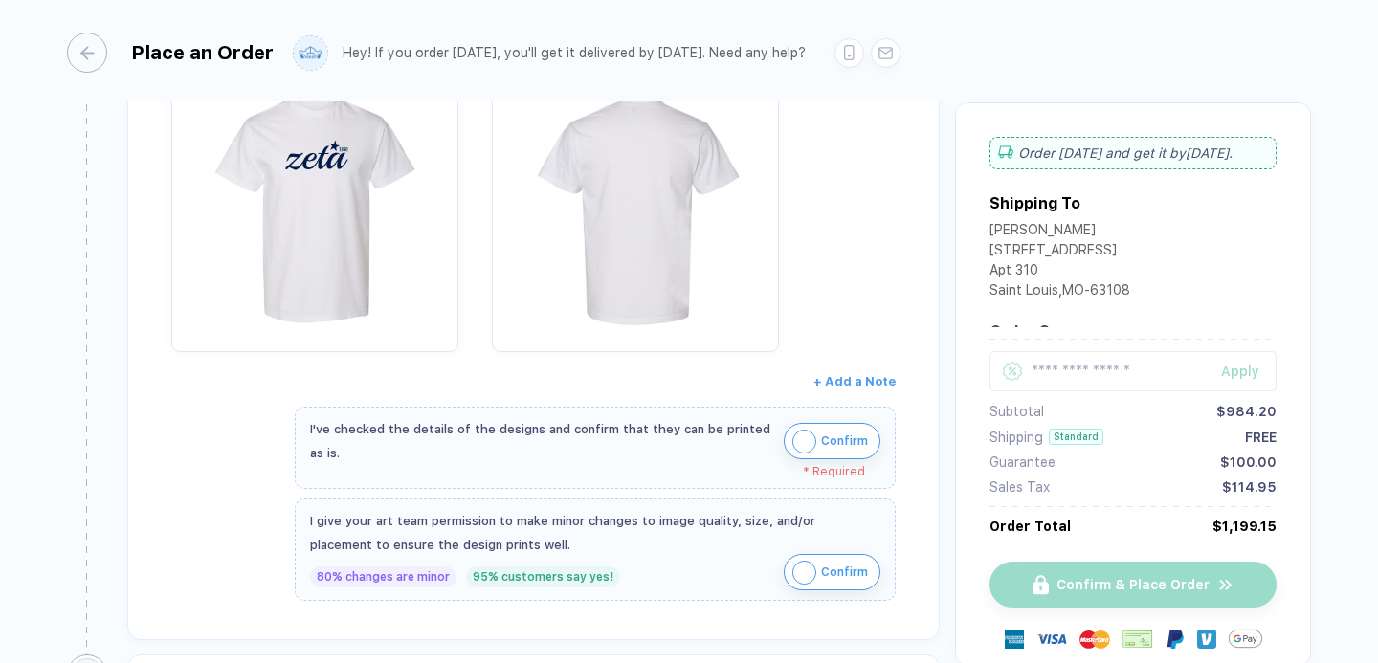
scroll to position [459, 0]
click at [804, 436] on img "button" at bounding box center [804, 441] width 24 height 24
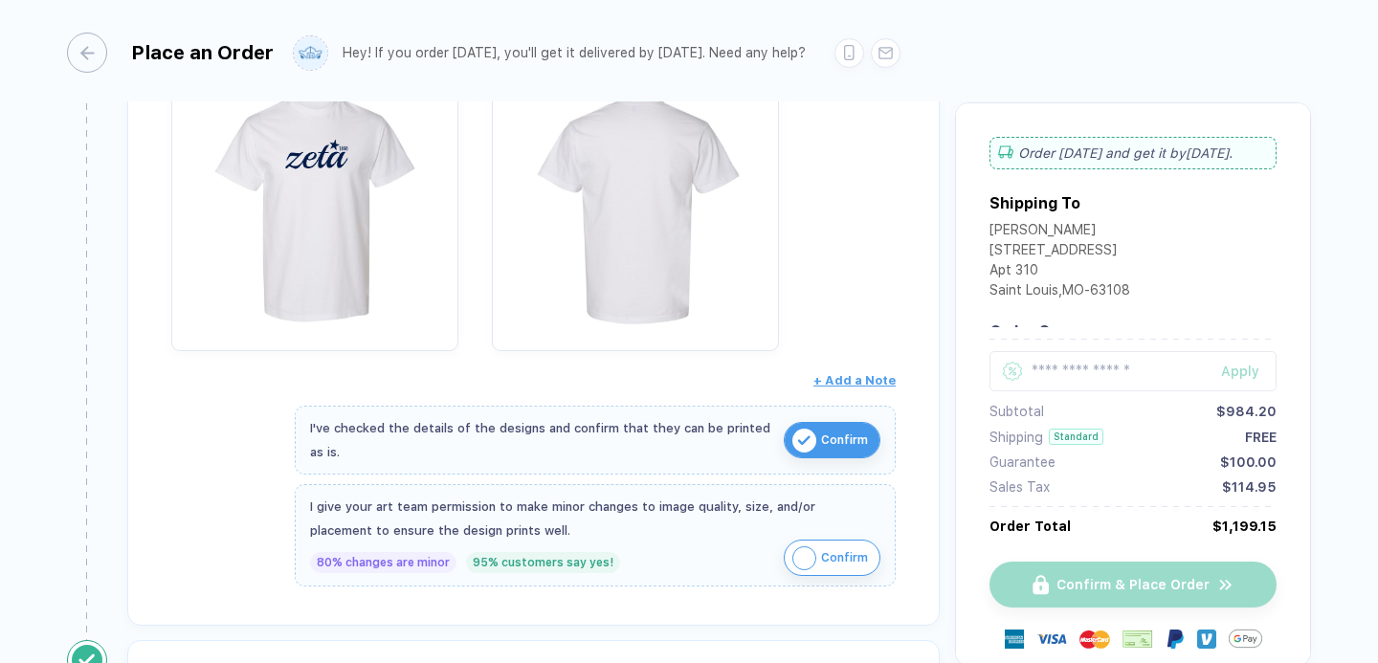
click at [802, 555] on img "button" at bounding box center [804, 558] width 24 height 24
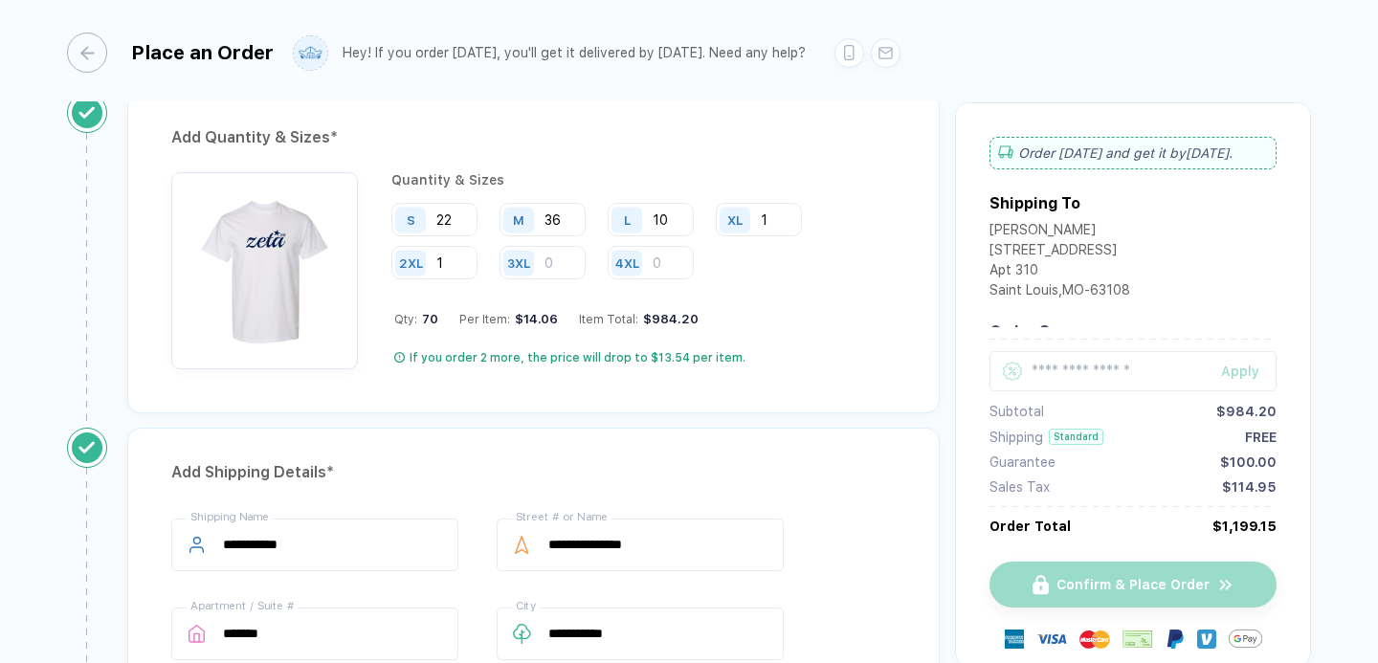
scroll to position [981, 0]
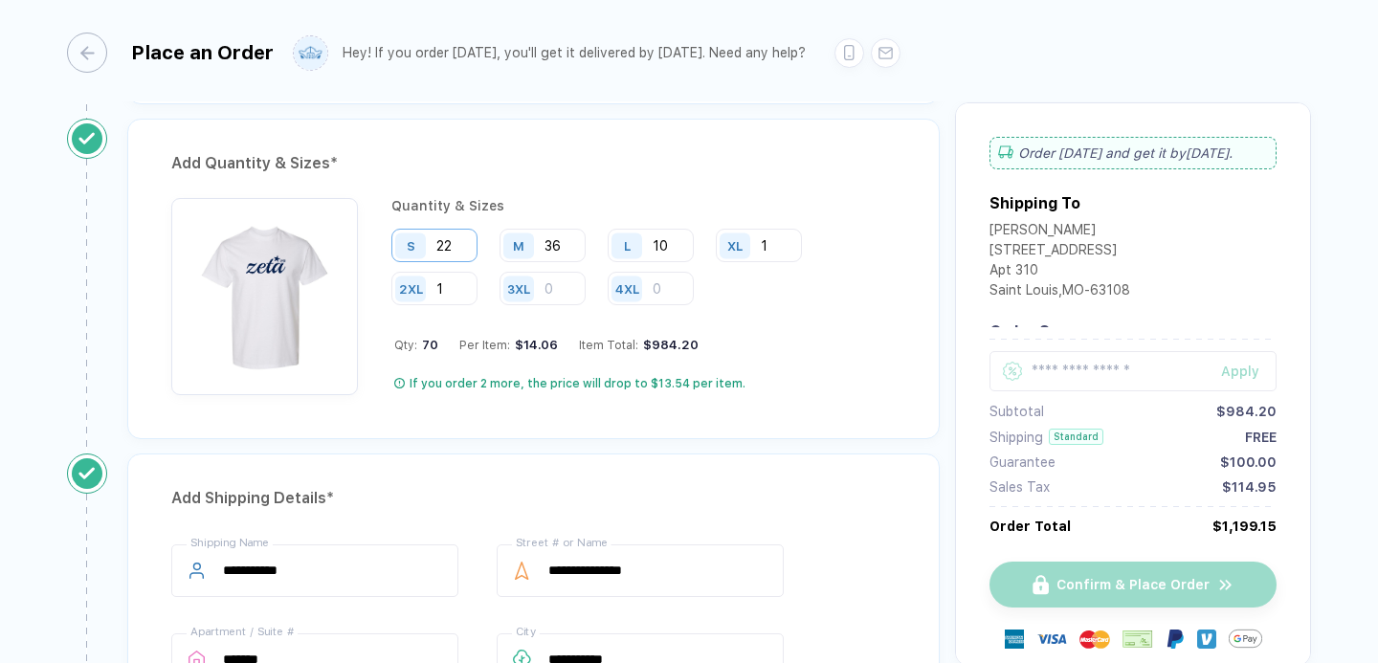
click at [464, 246] on input "22" at bounding box center [434, 245] width 86 height 33
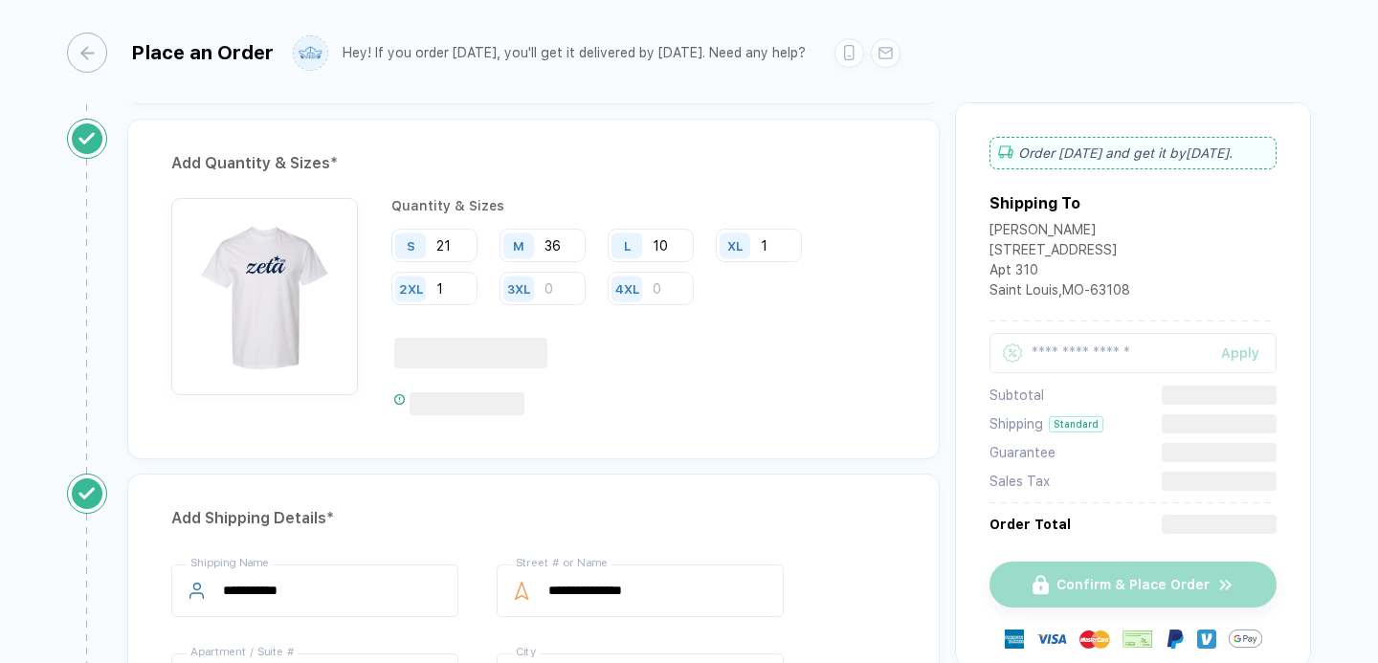
type input "21"
click at [586, 243] on div "M 36" at bounding box center [549, 246] width 100 height 35
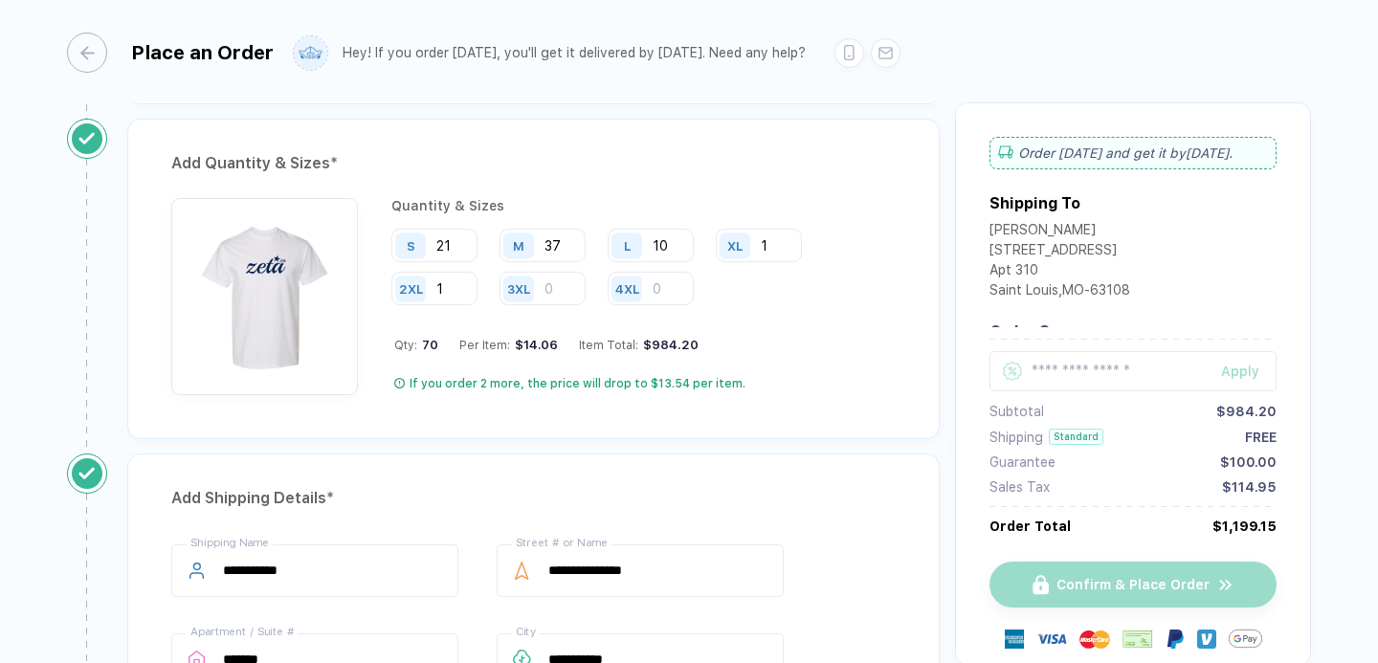
type input "37"
click at [815, 323] on div "Quantity & Sizes S 21 M 37 L 10 XL 1 2XL 1 3XL 4XL Qty: 70 Per Item: $14.06 Ite…" at bounding box center [643, 296] width 504 height 197
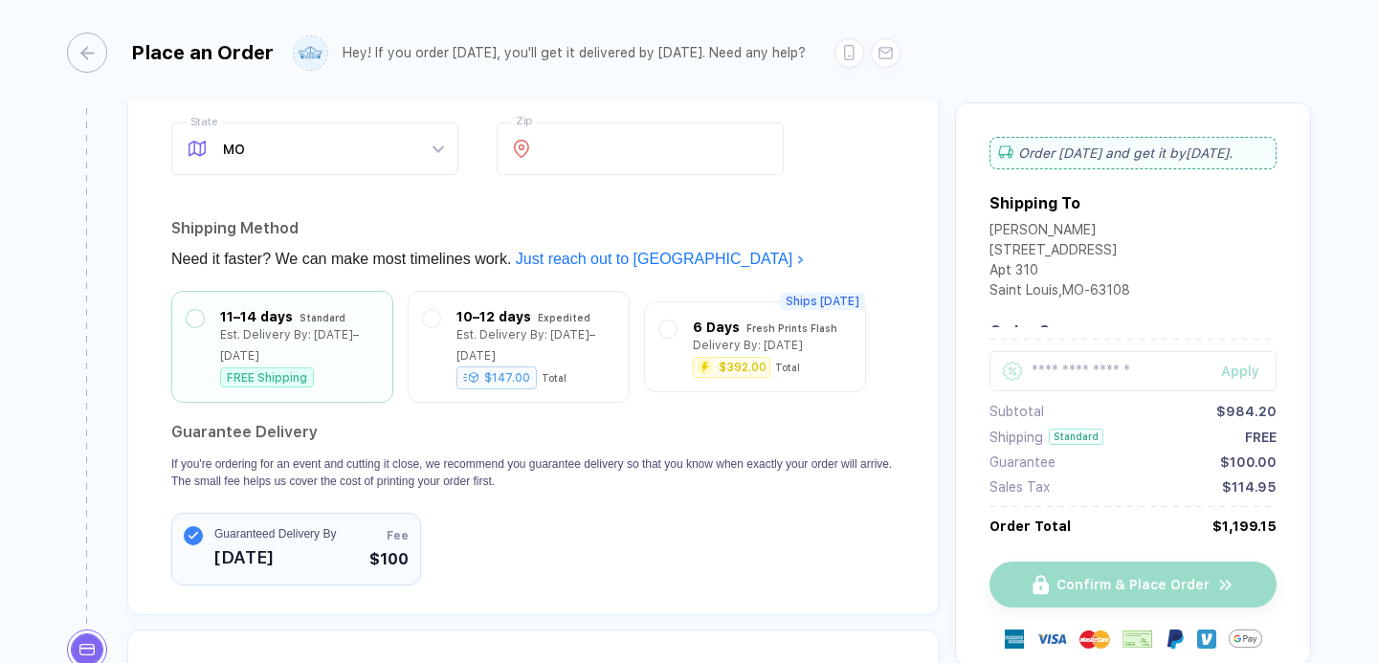
scroll to position [2088, 0]
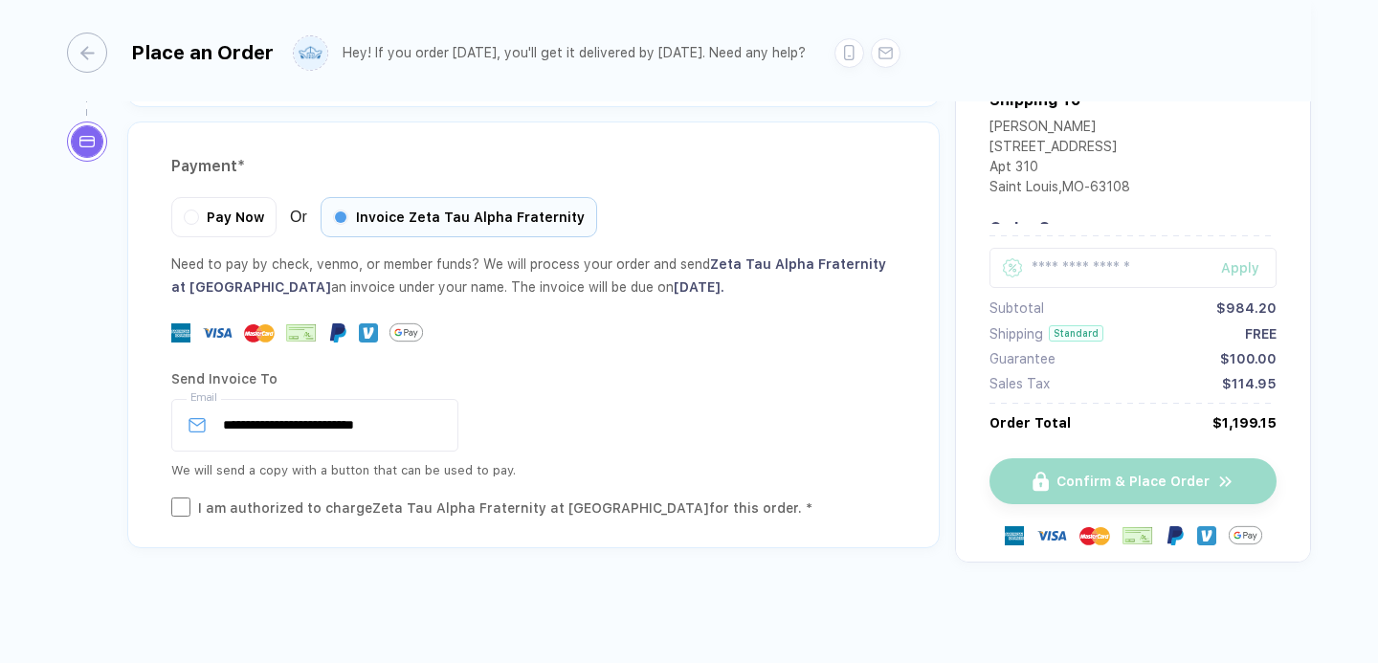
click at [833, 384] on div "Send Invoice To" at bounding box center [533, 379] width 724 height 31
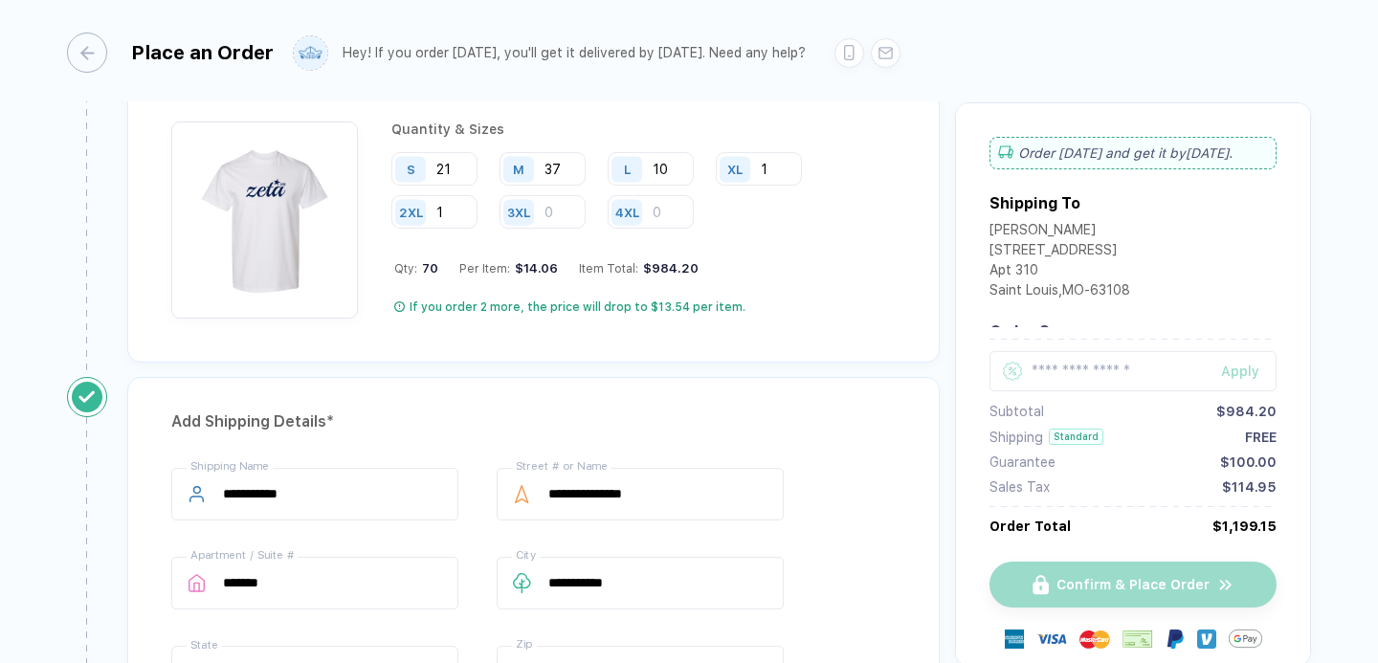
scroll to position [1056, 0]
click at [684, 345] on div "Add Quantity & Sizes * Quantity & Sizes S 21 M 37 L 10 XL 1 2XL 1 3XL 4XL Qty: …" at bounding box center [533, 203] width 812 height 320
click at [766, 168] on input "1" at bounding box center [759, 169] width 86 height 33
type input "3"
click at [806, 366] on div "Add Quantity & Sizes * Quantity & Sizes S 21 M 37 L 10 XL 3 2XL 1 3XL 4XL Qty: …" at bounding box center [534, 210] width 842 height 335
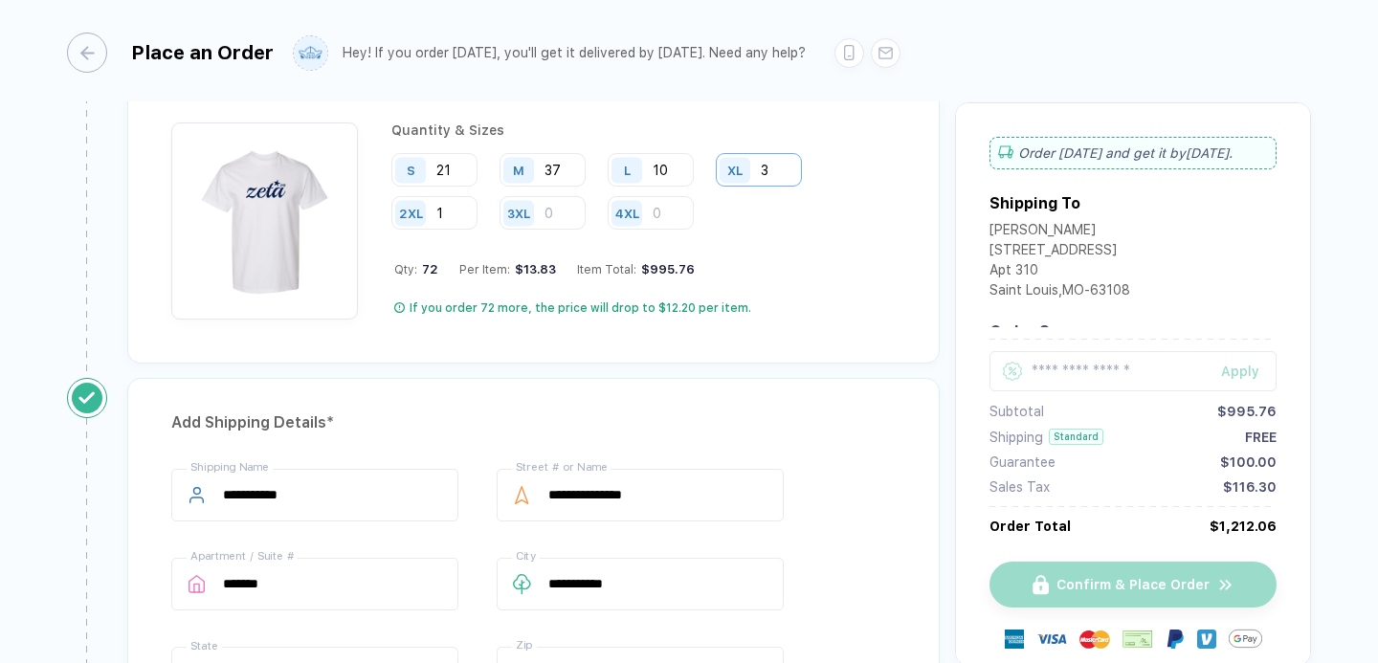
click at [784, 172] on input "3" at bounding box center [759, 169] width 86 height 33
type input "1"
click at [785, 363] on div "Add Quantity & Sizes * Quantity & Sizes S 21 M 37 L 10 XL 1 2XL 1 3XL 4XL Qty: …" at bounding box center [534, 210] width 842 height 335
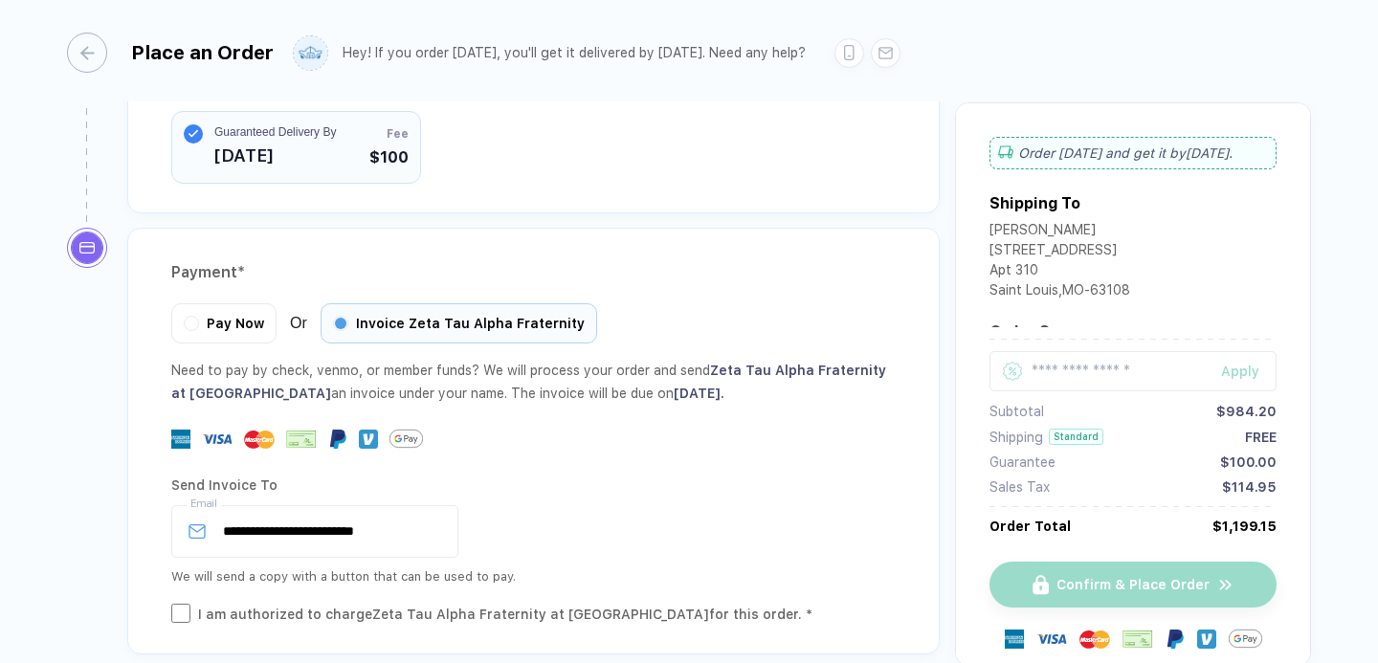
scroll to position [2008, 0]
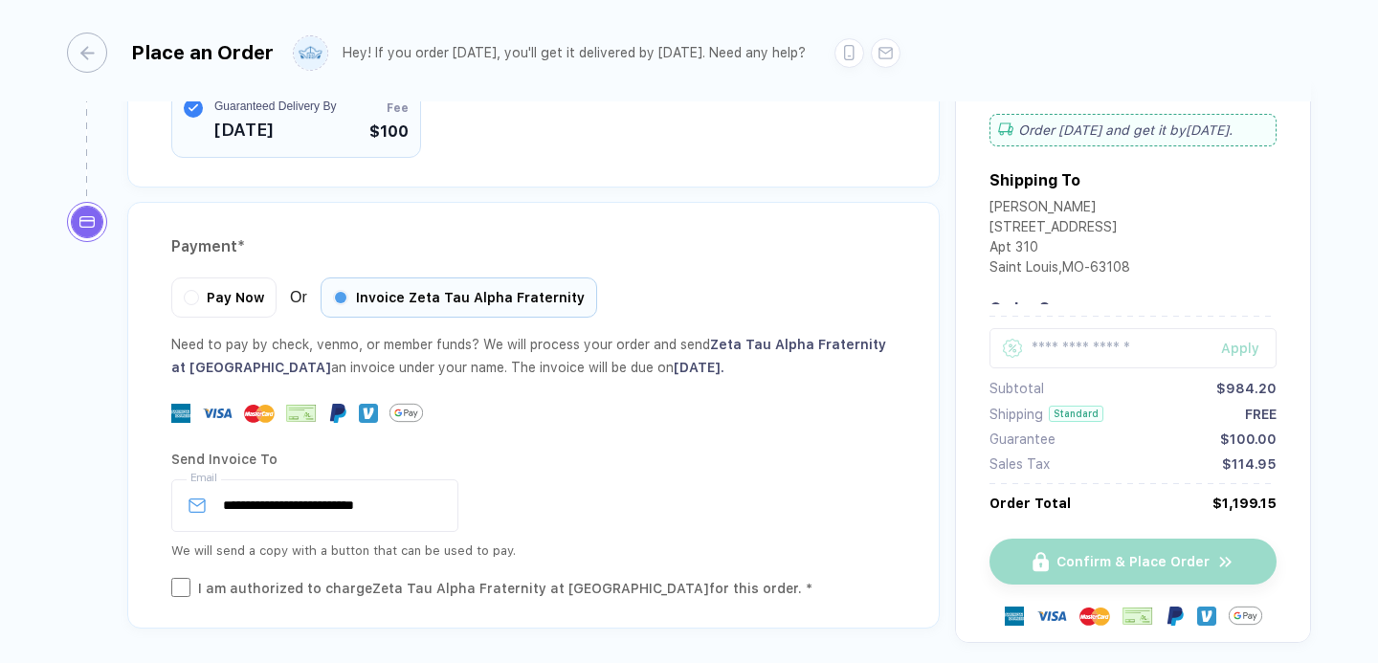
click at [607, 217] on div "**********" at bounding box center [533, 415] width 812 height 427
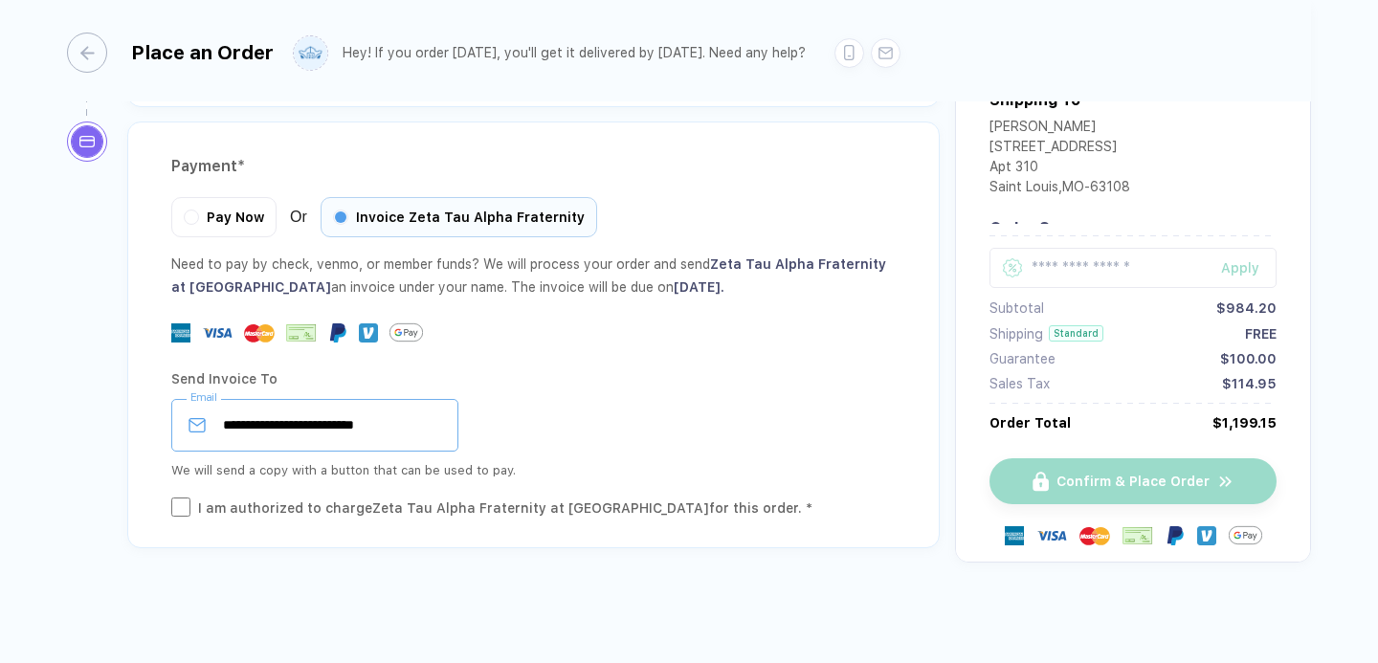
click at [422, 444] on input "**********" at bounding box center [314, 425] width 287 height 53
click at [816, 416] on div "**********" at bounding box center [533, 425] width 724 height 53
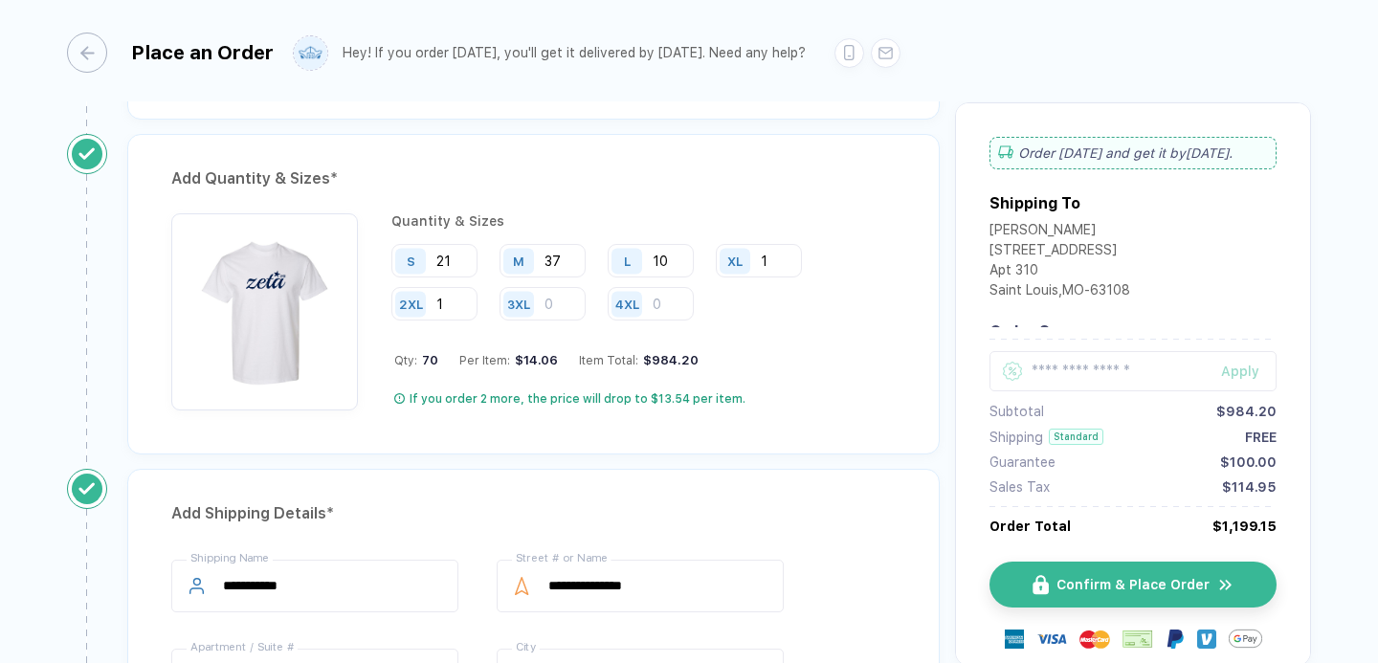
scroll to position [935, 0]
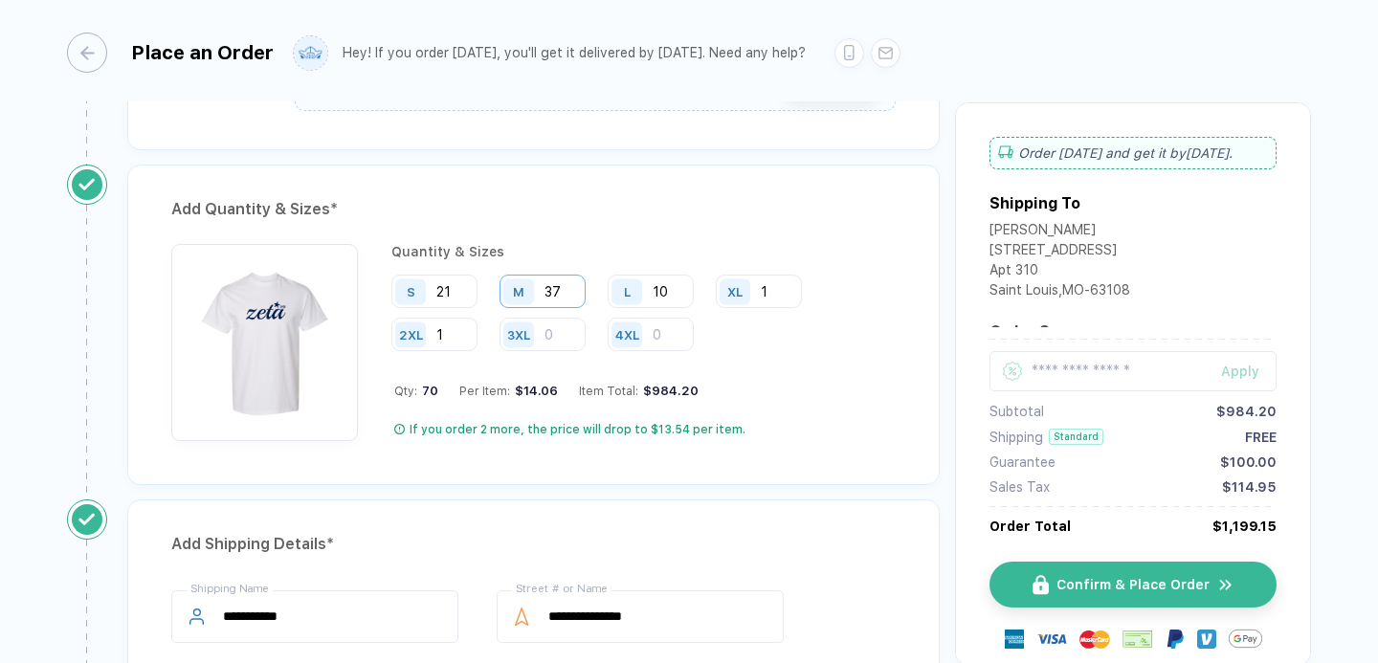
click at [575, 285] on input "37" at bounding box center [542, 291] width 86 height 33
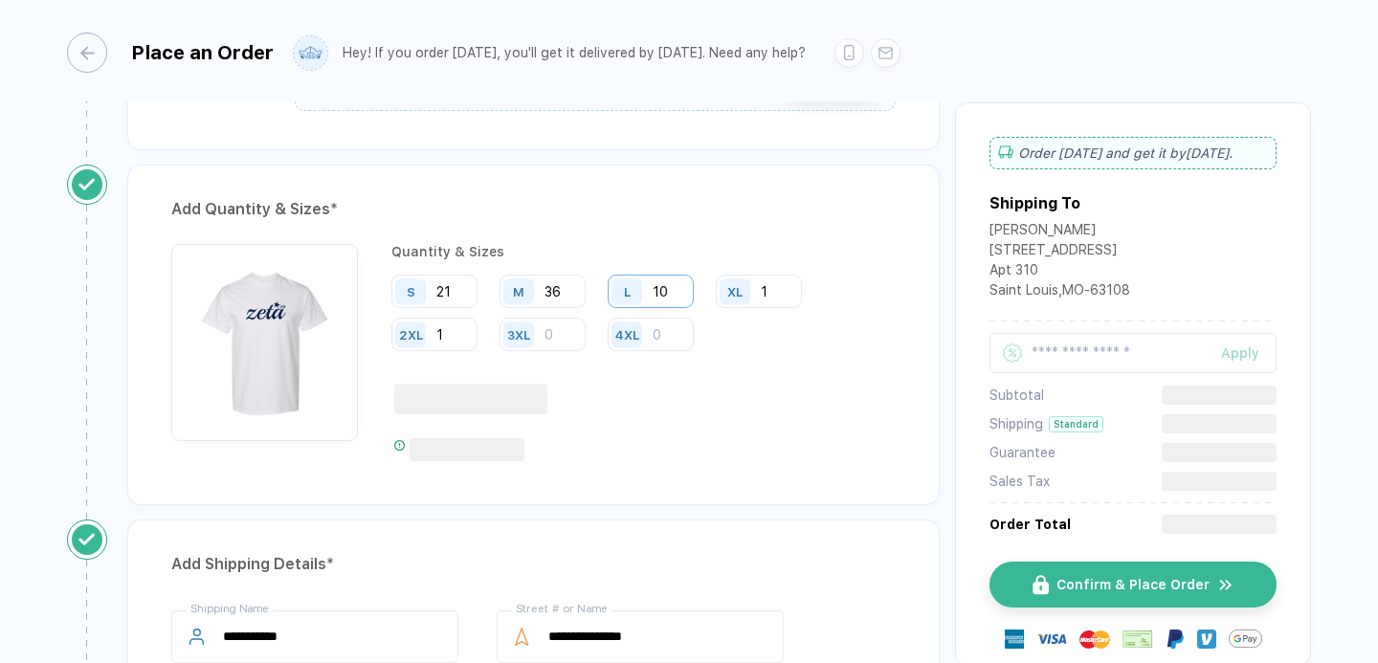
type input "36"
click at [682, 287] on input "10" at bounding box center [650, 291] width 86 height 33
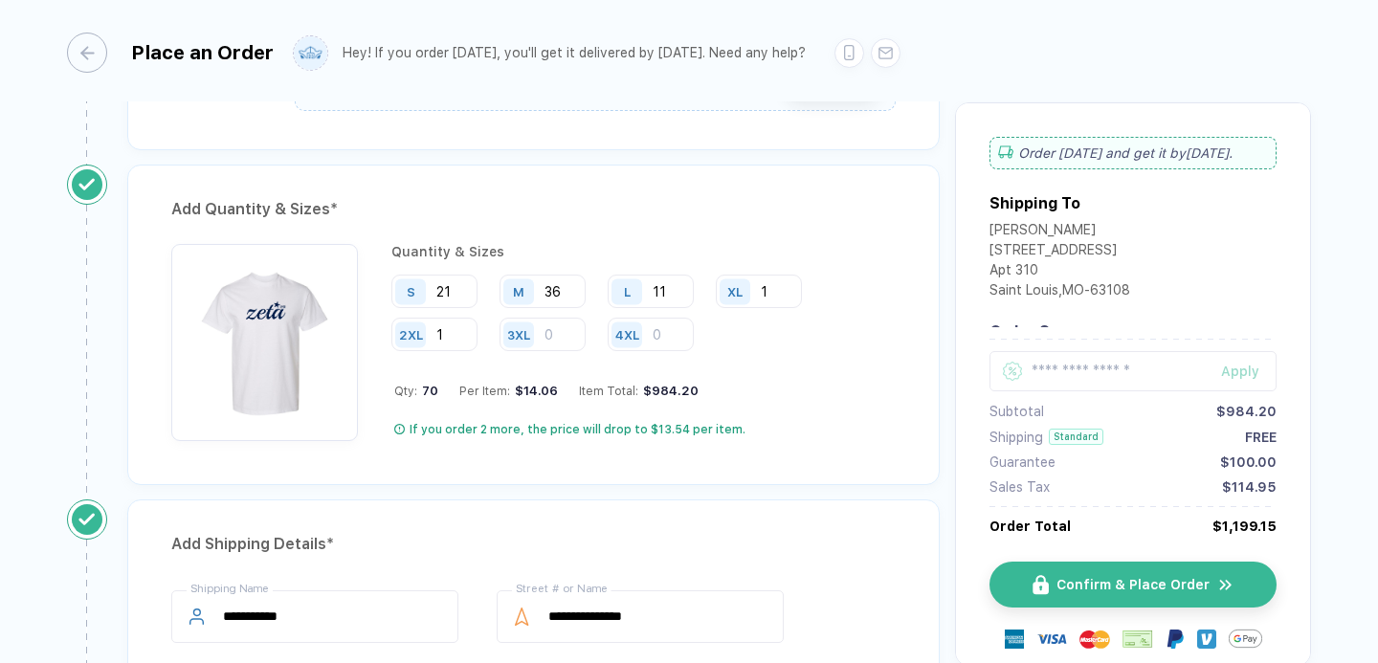
type input "11"
click at [753, 225] on div "Add Quantity & Sizes * Quantity & Sizes S 21 M 36 L 11 XL 1 2XL 1 3XL 4XL Qty: …" at bounding box center [533, 325] width 812 height 320
click at [1091, 577] on span "Confirm & Place Order" at bounding box center [1144, 584] width 153 height 15
